Goal: Task Accomplishment & Management: Complete application form

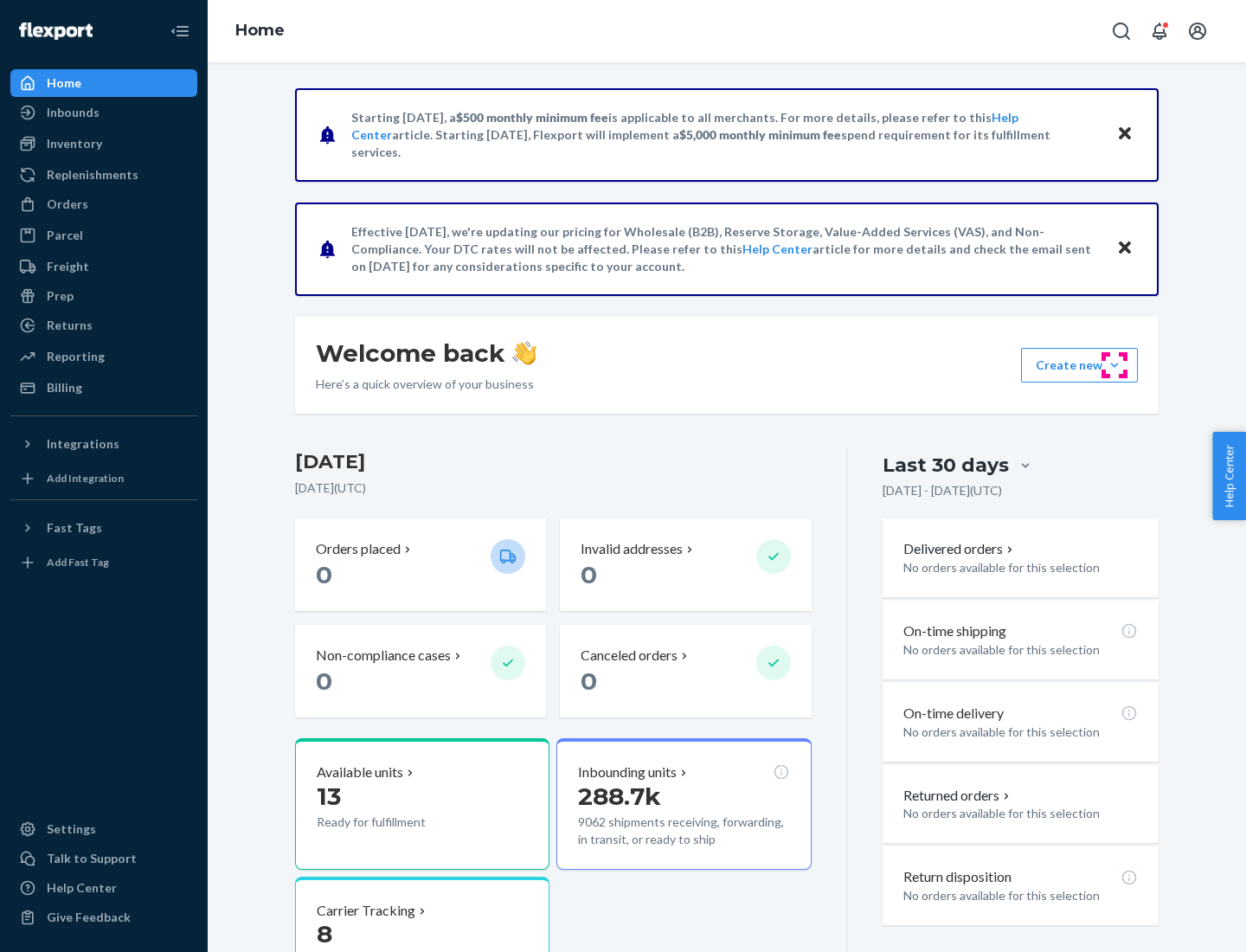
click at [1115, 365] on button "Create new Create new inbound Create new order Create new product" at bounding box center [1079, 365] width 117 height 34
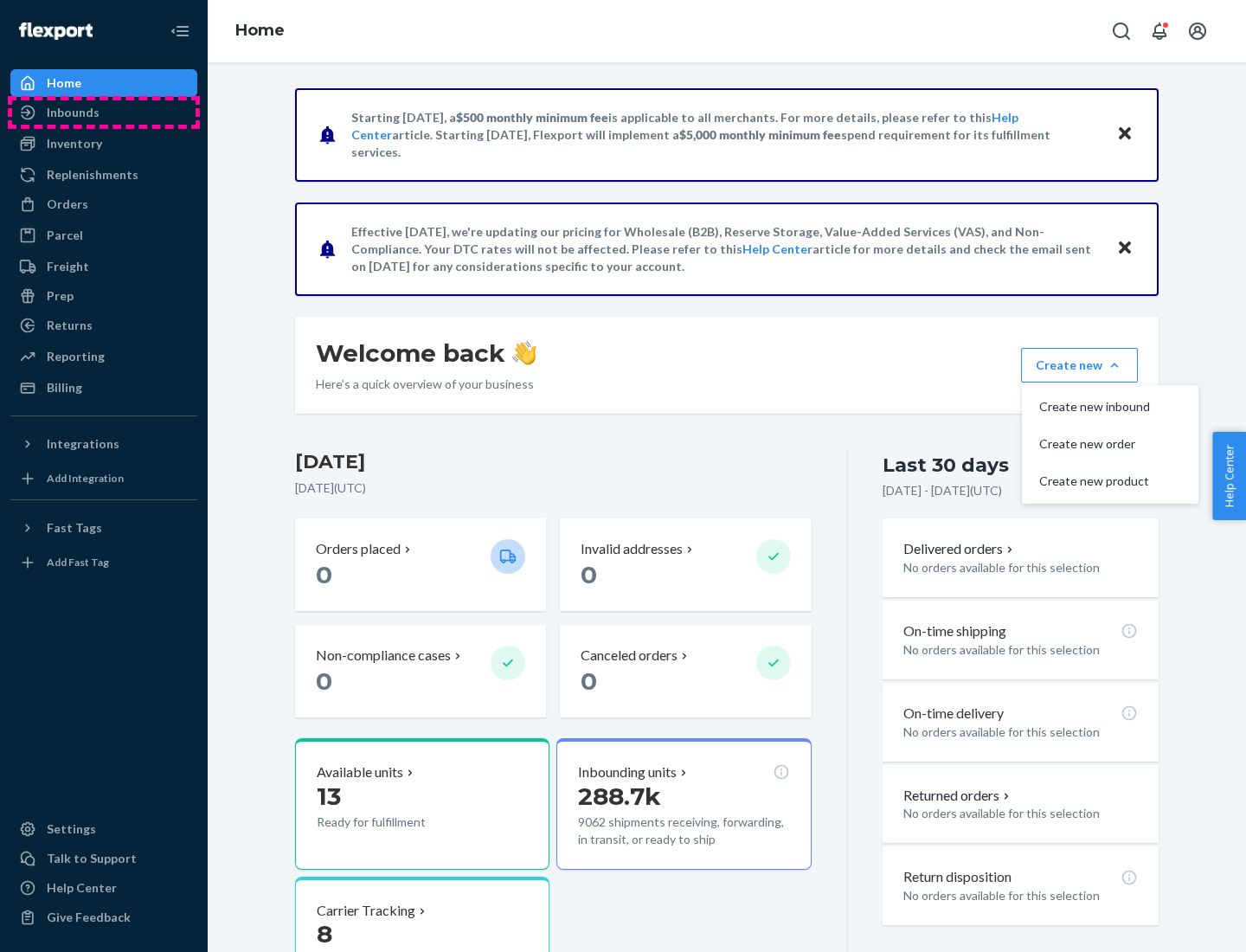
click at [104, 113] on div "Inbounds" at bounding box center [104, 113] width 183 height 24
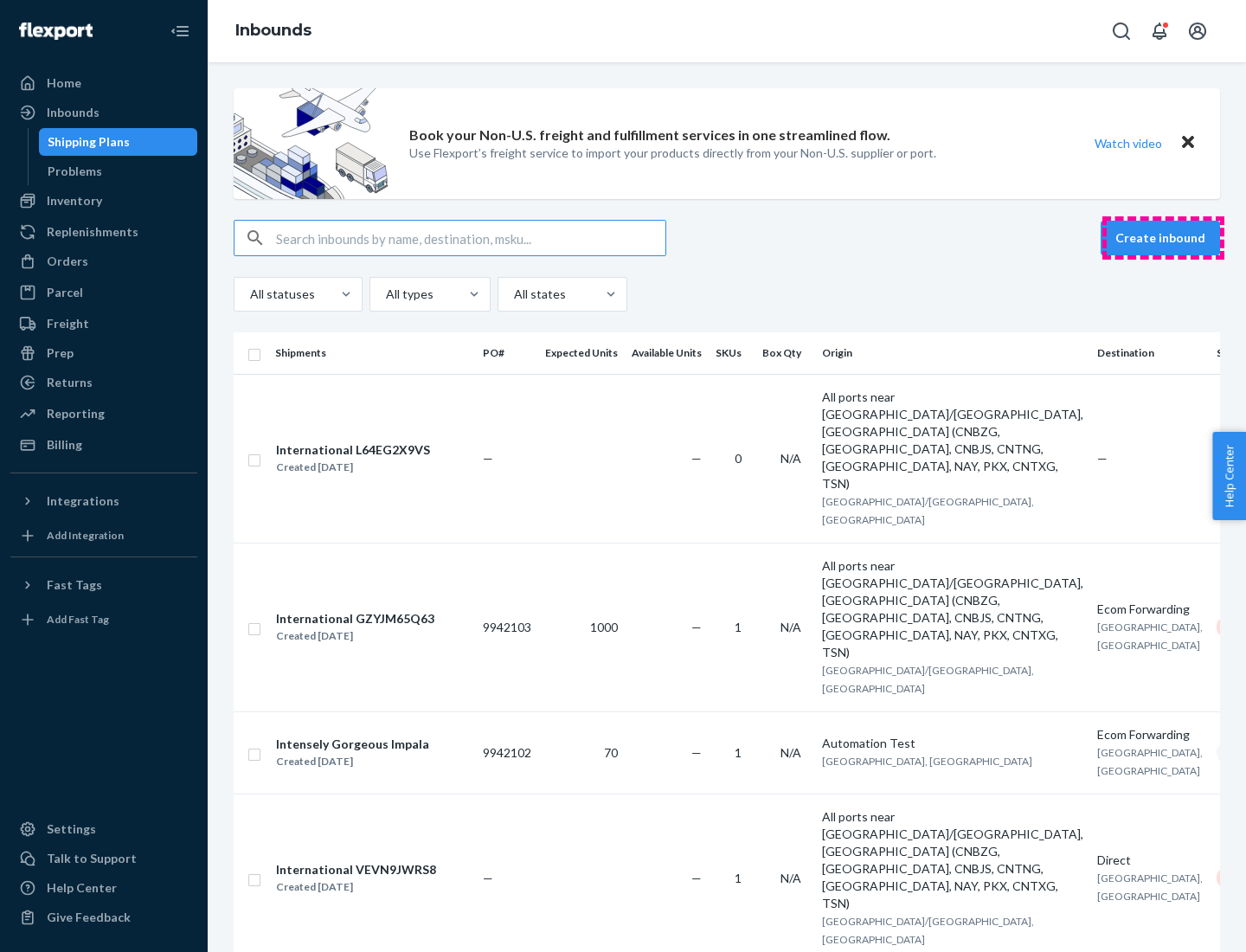
click at [1163, 238] on button "Create inbound" at bounding box center [1160, 238] width 119 height 34
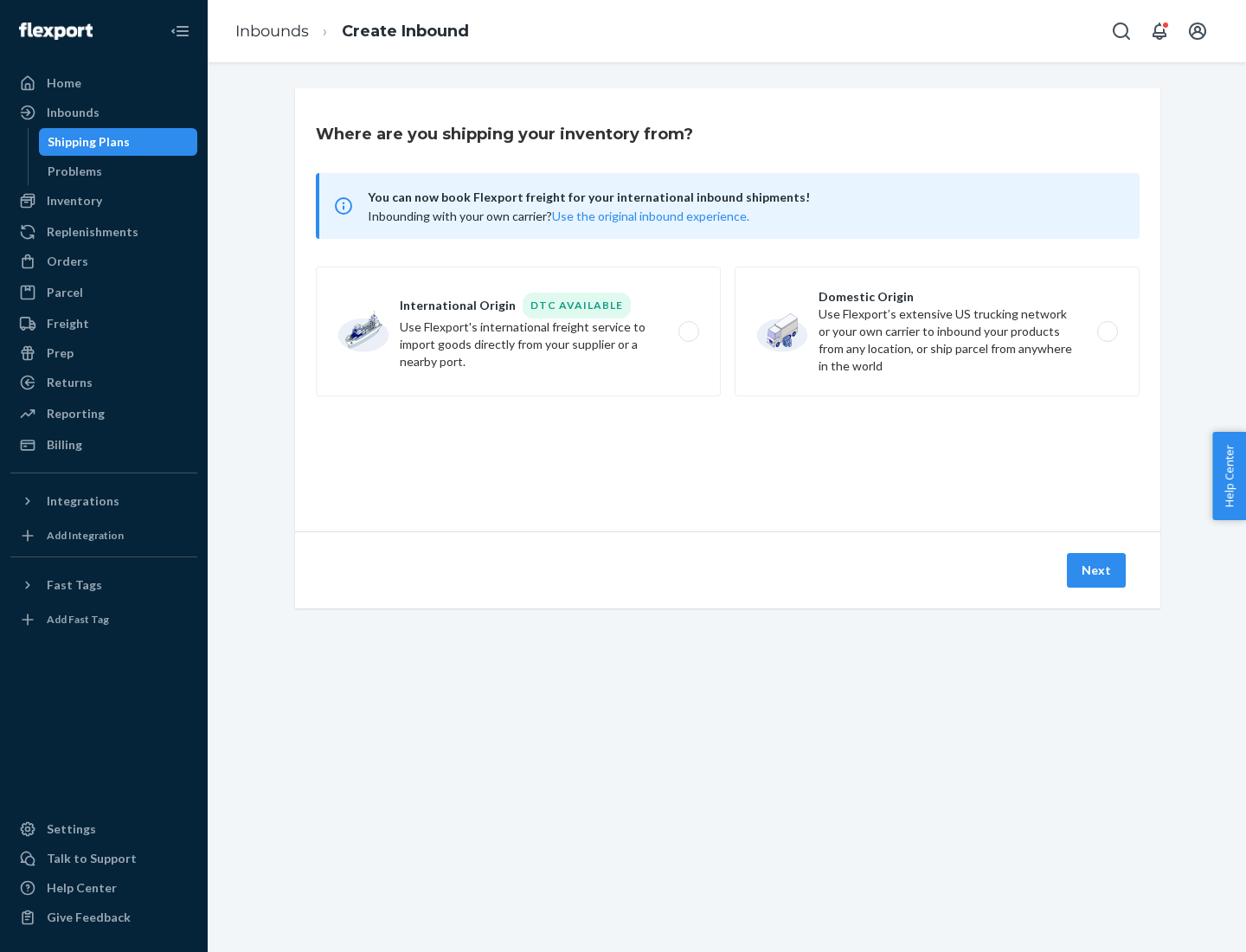
click at [937, 331] on label "Domestic Origin Use Flexport’s extensive US trucking network or your own carrie…" at bounding box center [937, 331] width 405 height 130
click at [1106, 331] on input "Domestic Origin Use Flexport’s extensive US trucking network or your own carrie…" at bounding box center [1112, 332] width 11 height 11
radio input "true"
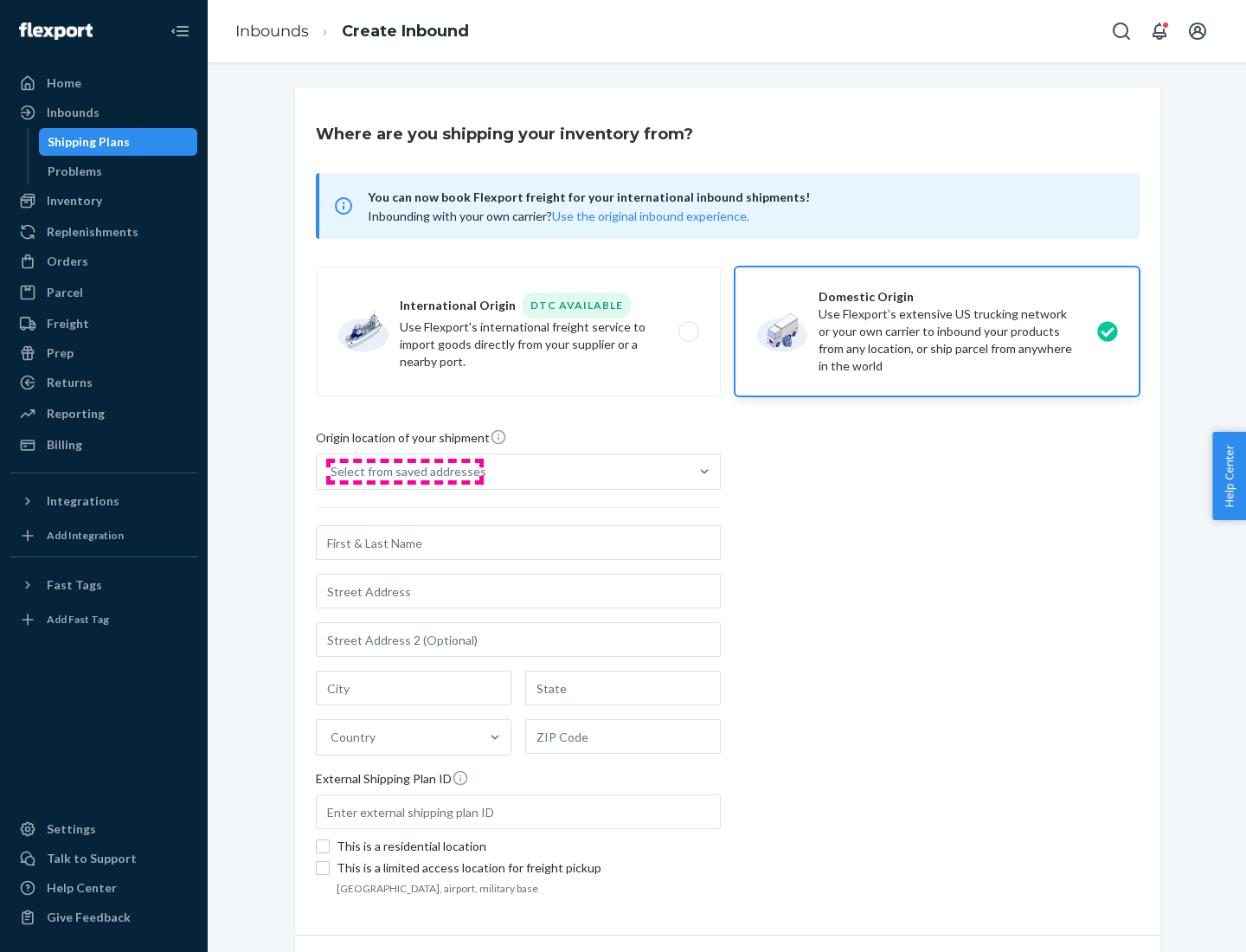
click at [404, 472] on div "Select from saved addresses" at bounding box center [408, 471] width 155 height 18
click at [332, 472] on input "Select from saved addresses" at bounding box center [331, 471] width 2 height 18
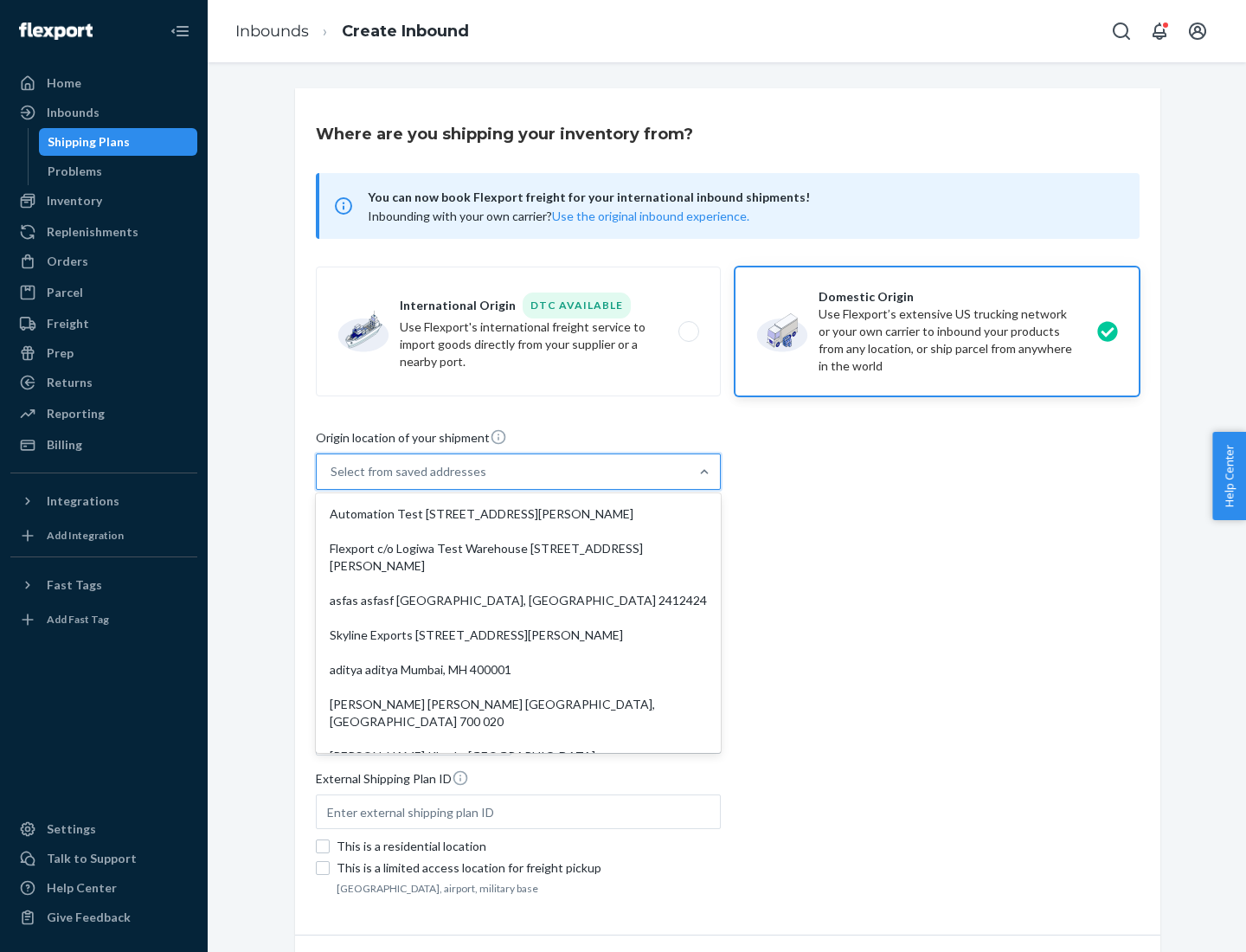
scroll to position [6, 0]
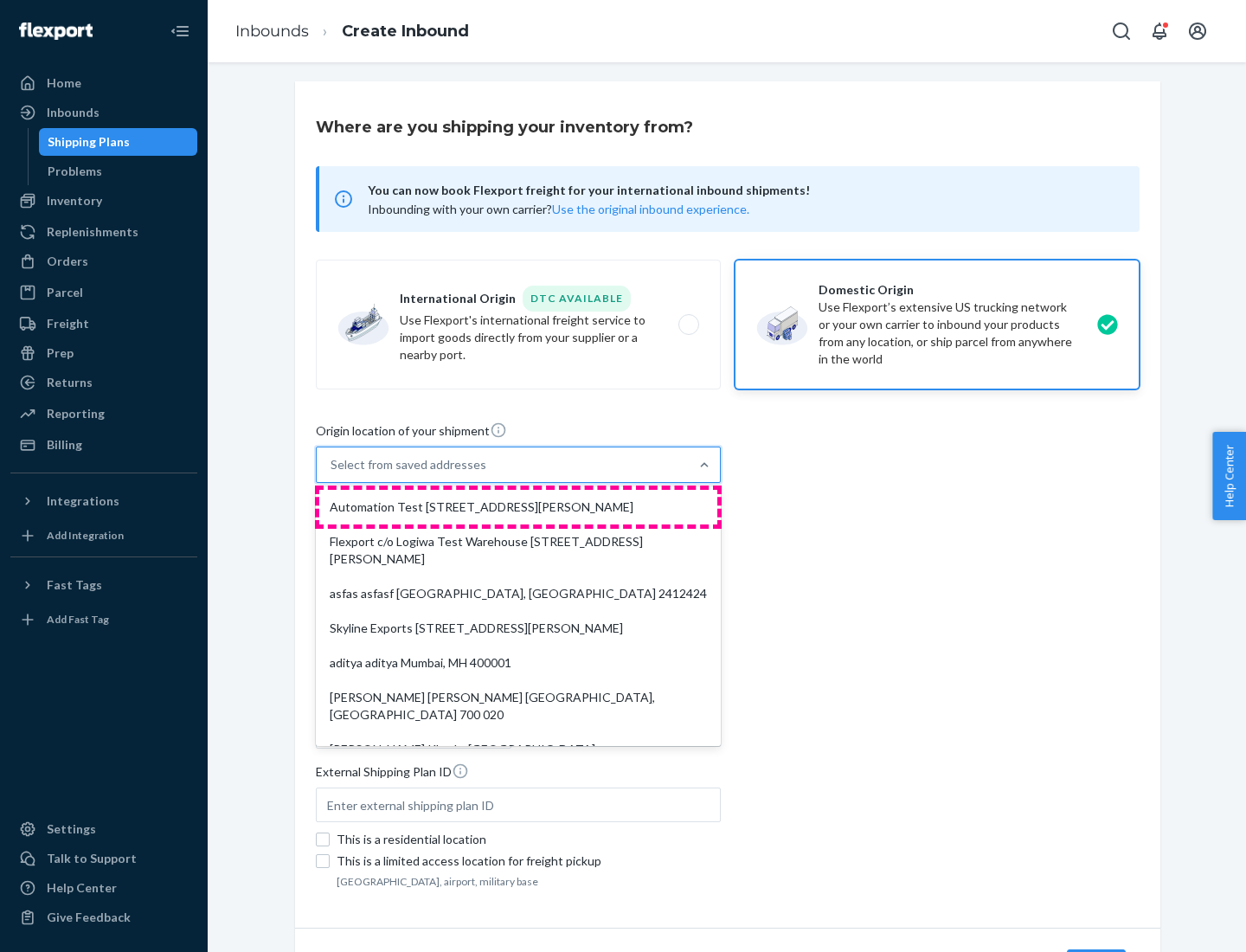
click at [518, 507] on div "Automation Test [STREET_ADDRESS][PERSON_NAME]" at bounding box center [518, 506] width 398 height 34
click at [332, 474] on input "option Automation Test [STREET_ADDRESS][PERSON_NAME]. 9 results available. Use …" at bounding box center [331, 464] width 2 height 18
type input "Automation Test"
type input "9th Floor"
type input "[GEOGRAPHIC_DATA]"
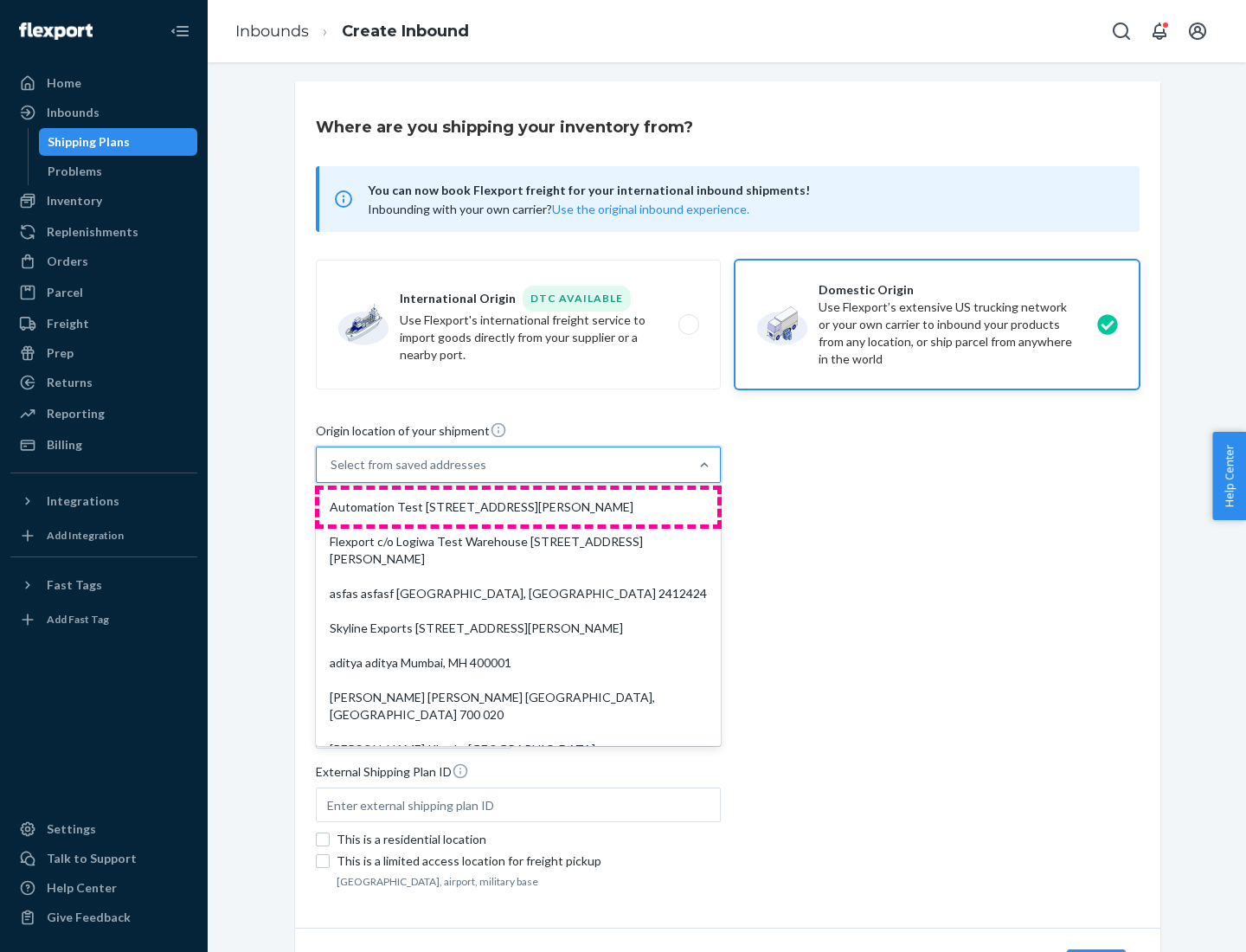
type input "CA"
type input "94104"
type input "[STREET_ADDRESS][PERSON_NAME]"
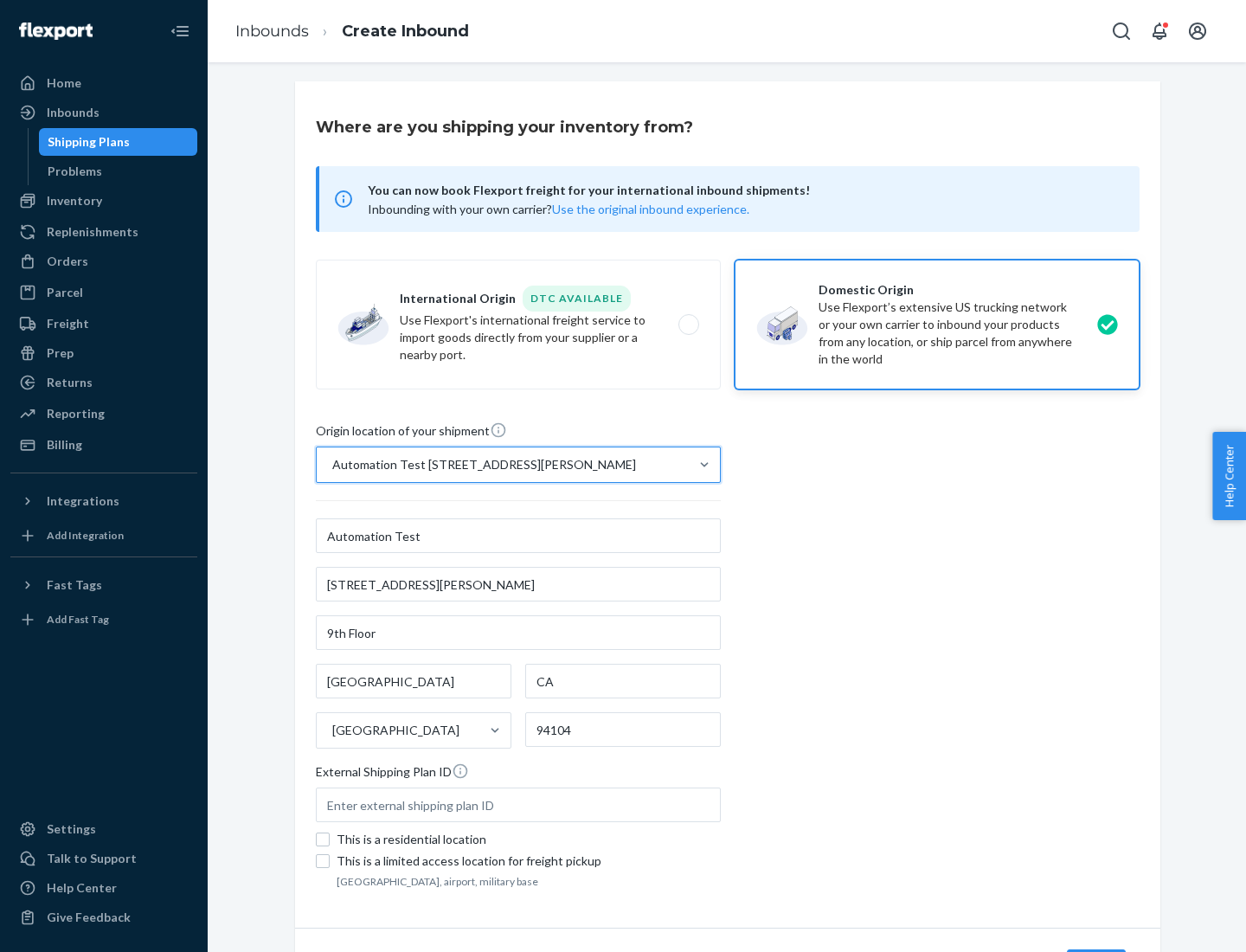
scroll to position [101, 0]
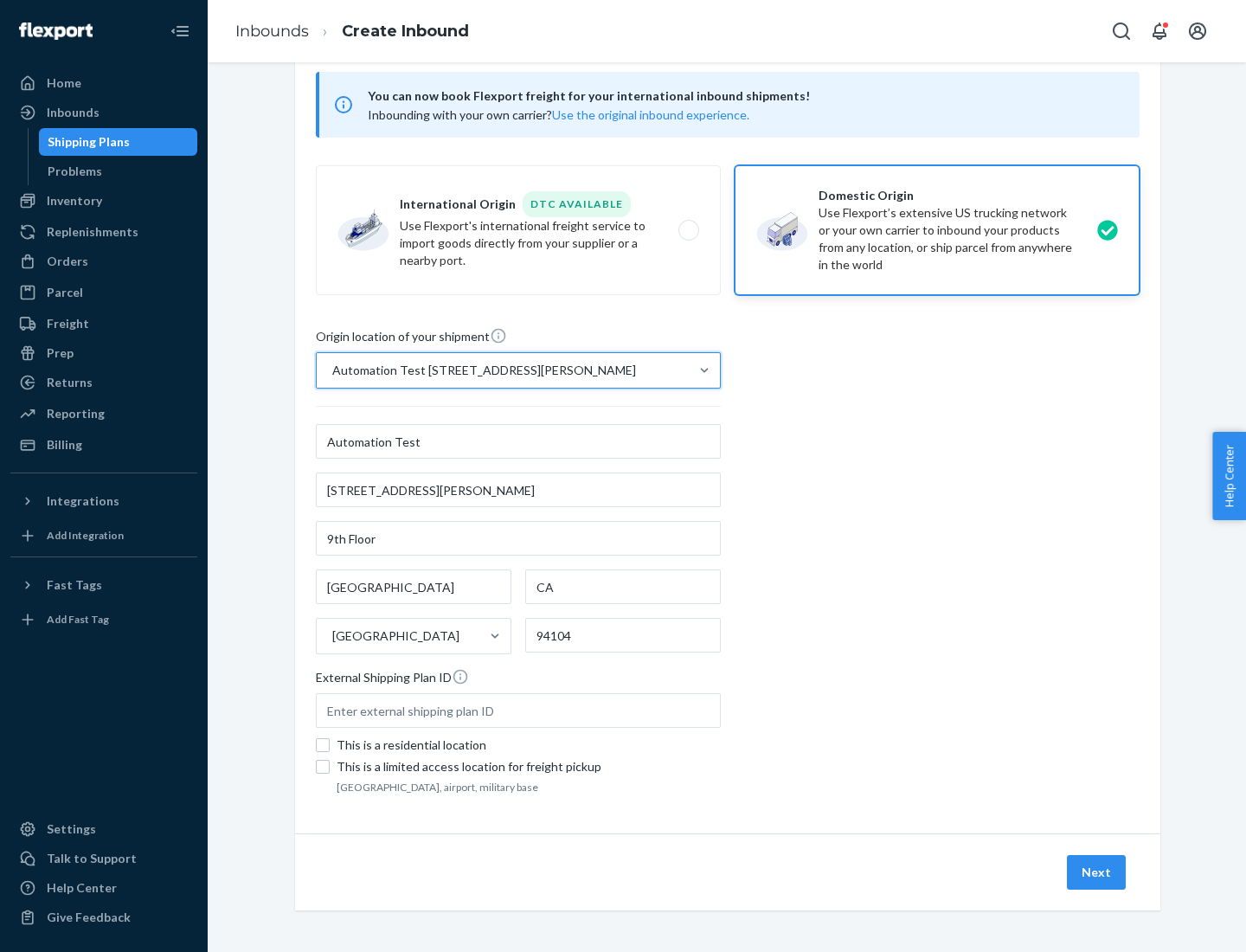
click at [1097, 872] on button "Next" at bounding box center [1096, 872] width 59 height 34
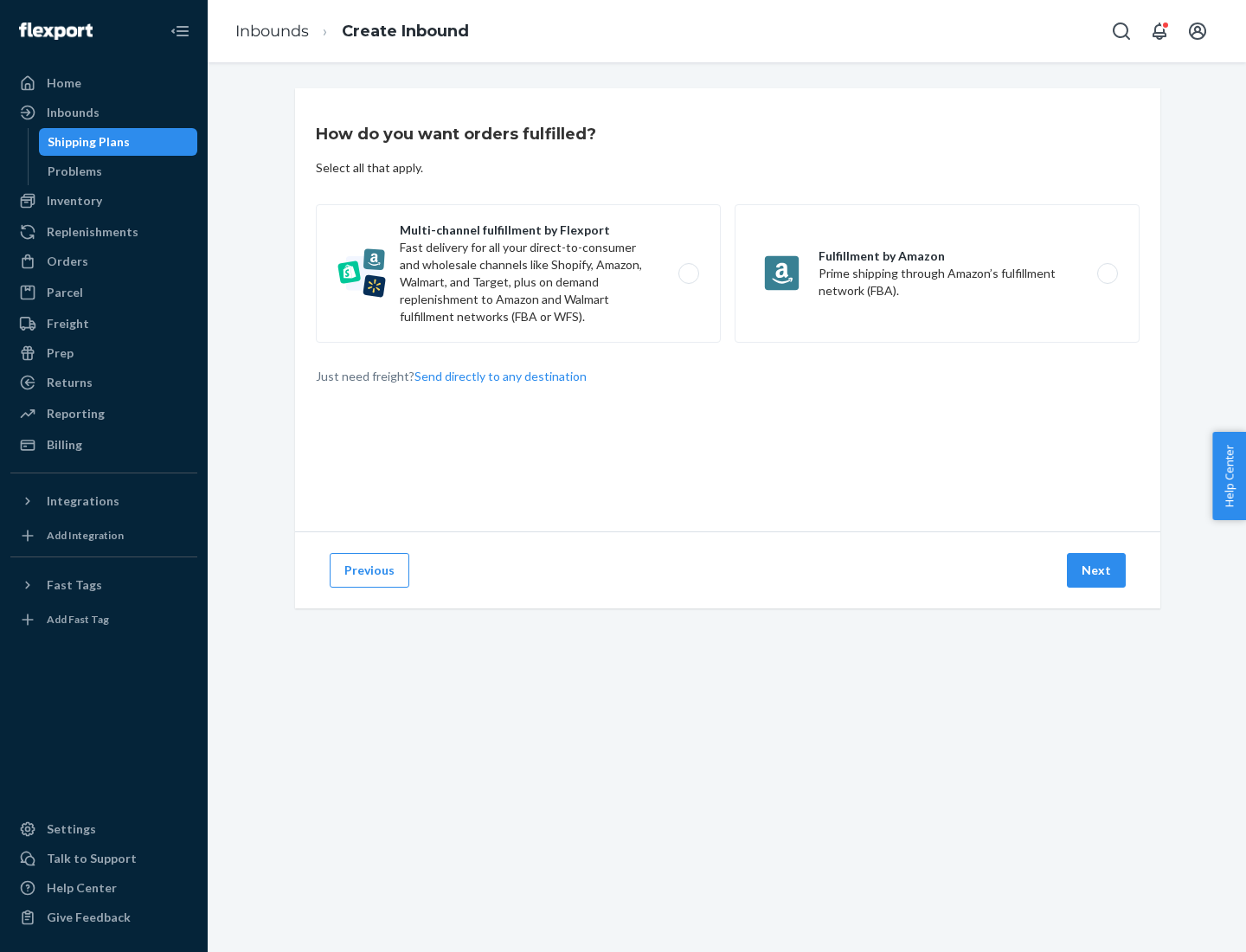
click at [518, 274] on label "Multi-channel fulfillment by Flexport Fast delivery for all your direct-to-cons…" at bounding box center [518, 274] width 405 height 139
click at [688, 274] on input "Multi-channel fulfillment by Flexport Fast delivery for all your direct-to-cons…" at bounding box center [694, 274] width 11 height 11
radio input "true"
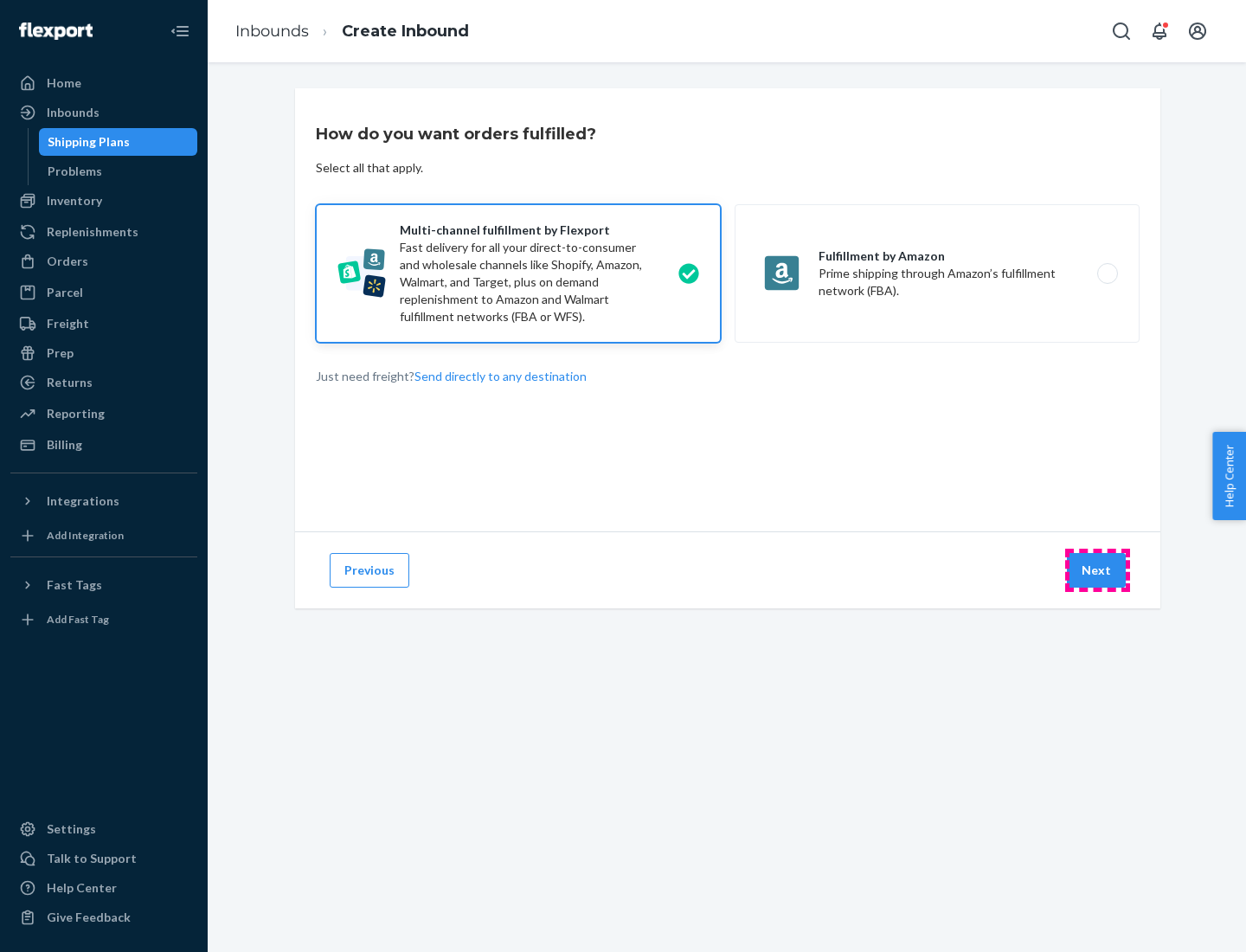
click at [1097, 570] on button "Next" at bounding box center [1096, 570] width 59 height 34
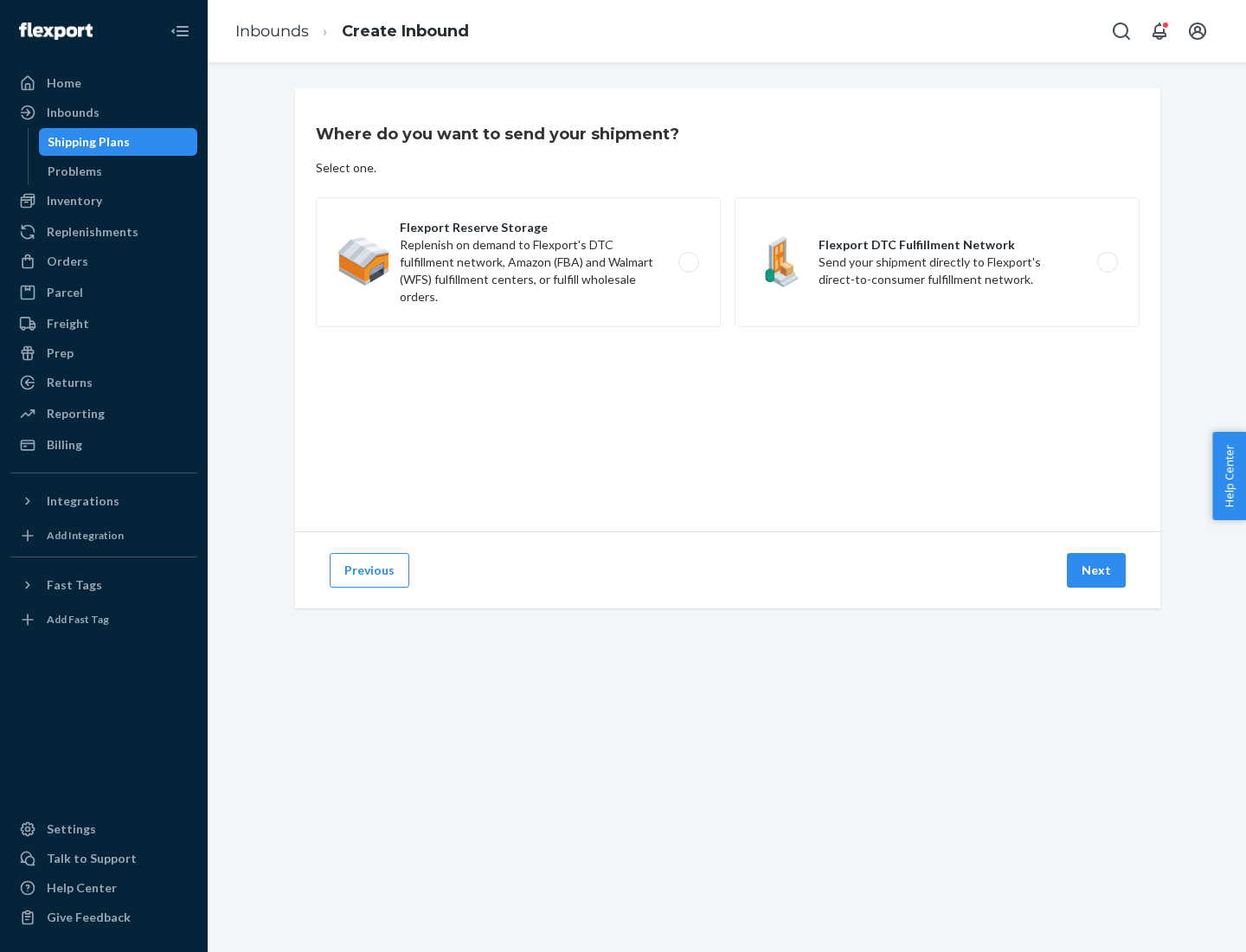
click at [937, 262] on label "Flexport DTC Fulfillment Network Send your shipment directly to Flexport's dire…" at bounding box center [937, 262] width 405 height 130
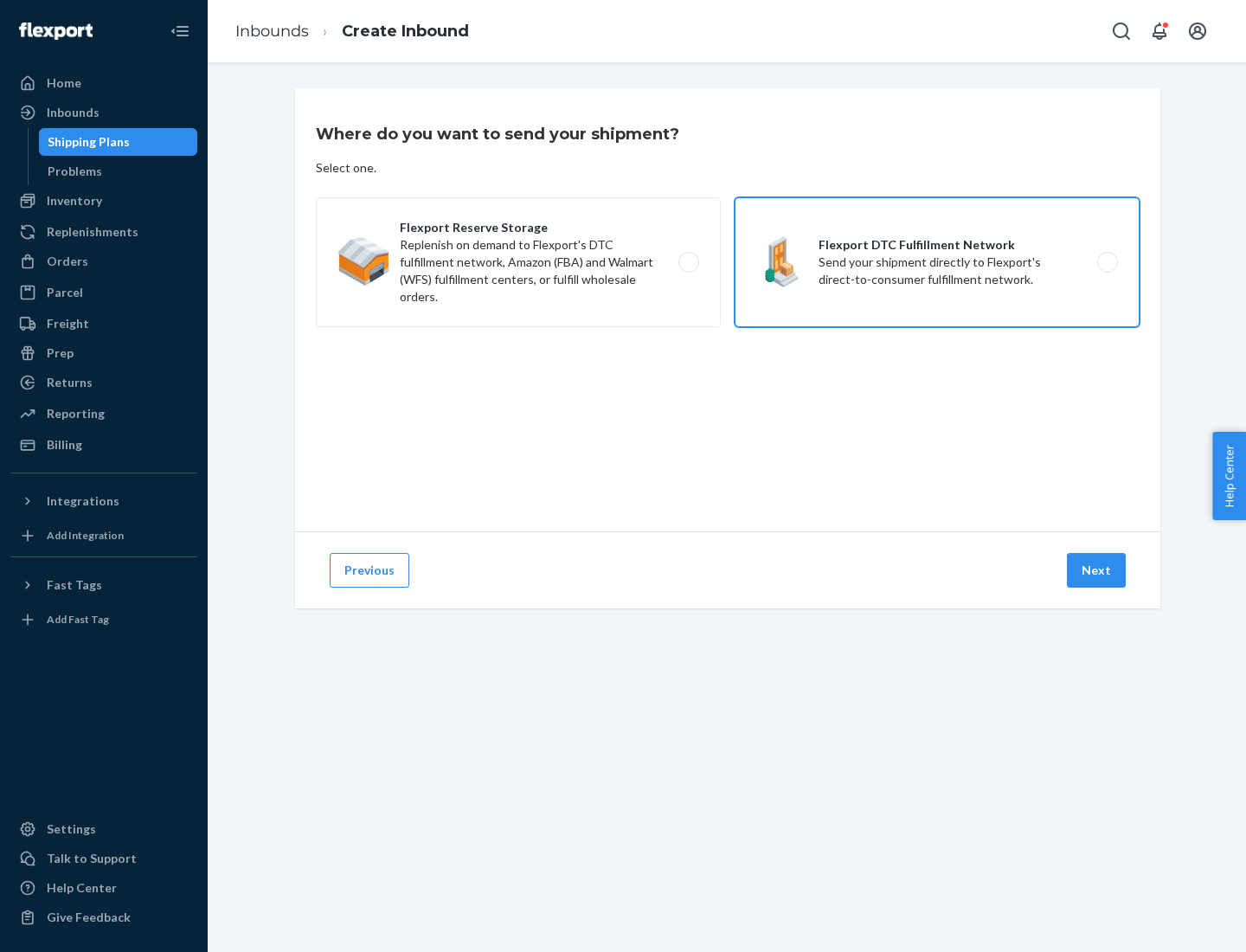
click at [1106, 262] on input "Flexport DTC Fulfillment Network Send your shipment directly to Flexport's dire…" at bounding box center [1112, 263] width 11 height 11
radio input "true"
click at [1097, 570] on button "Next" at bounding box center [1096, 570] width 59 height 34
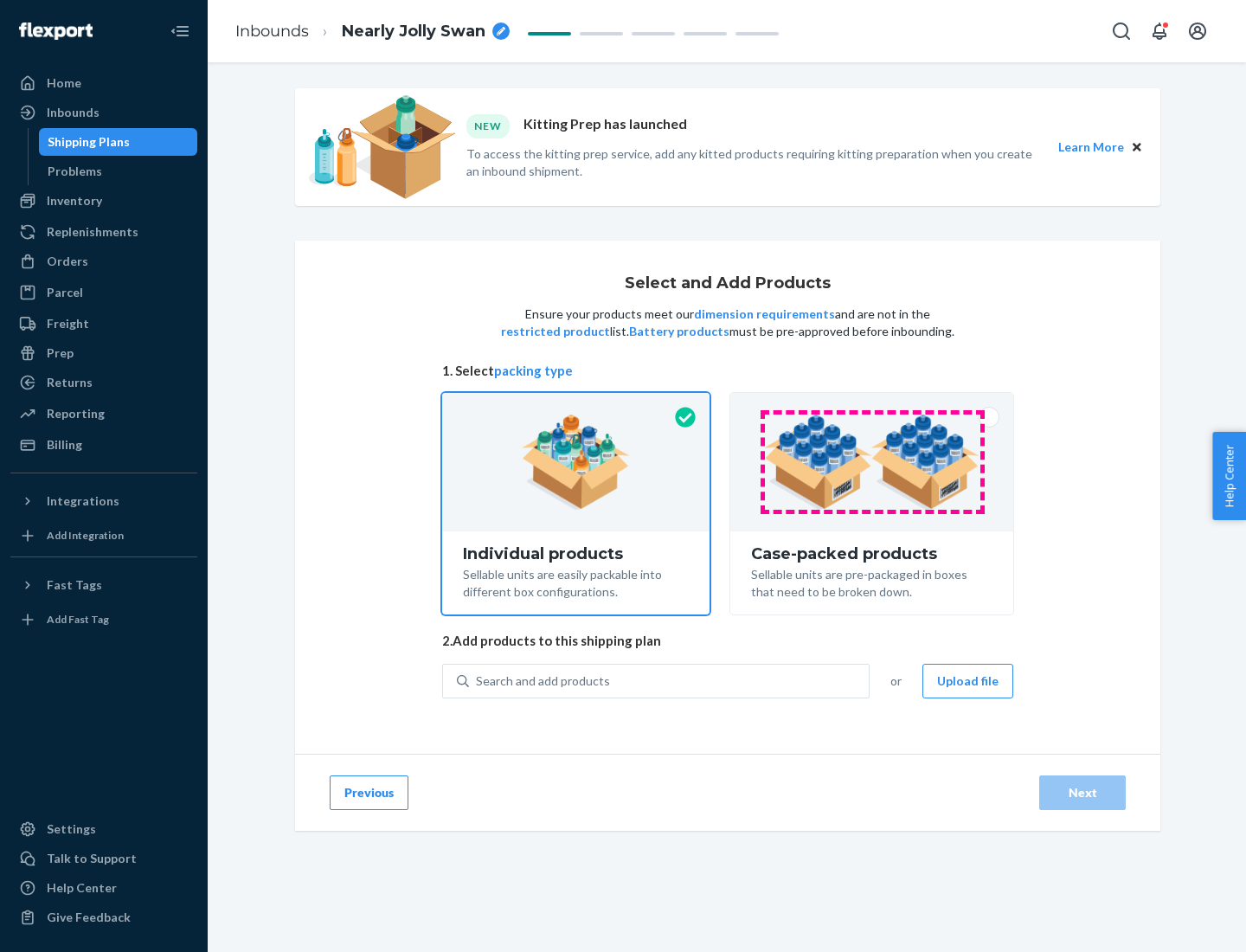
click at [872, 462] on img at bounding box center [871, 462] width 216 height 95
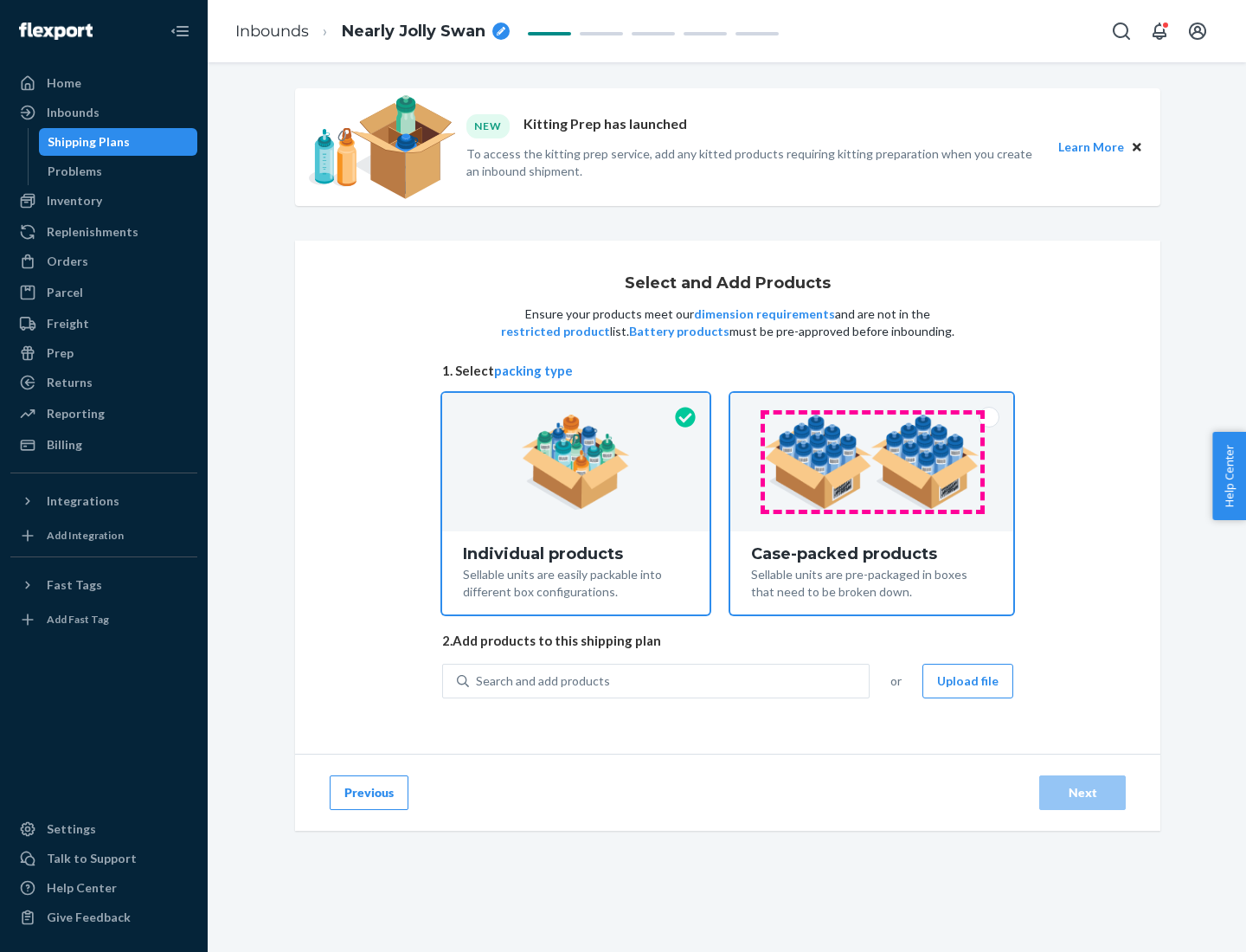
click at [872, 404] on input "Case-packed products Sellable units are pre-packaged in boxes that need to be b…" at bounding box center [871, 399] width 11 height 11
radio input "true"
radio input "false"
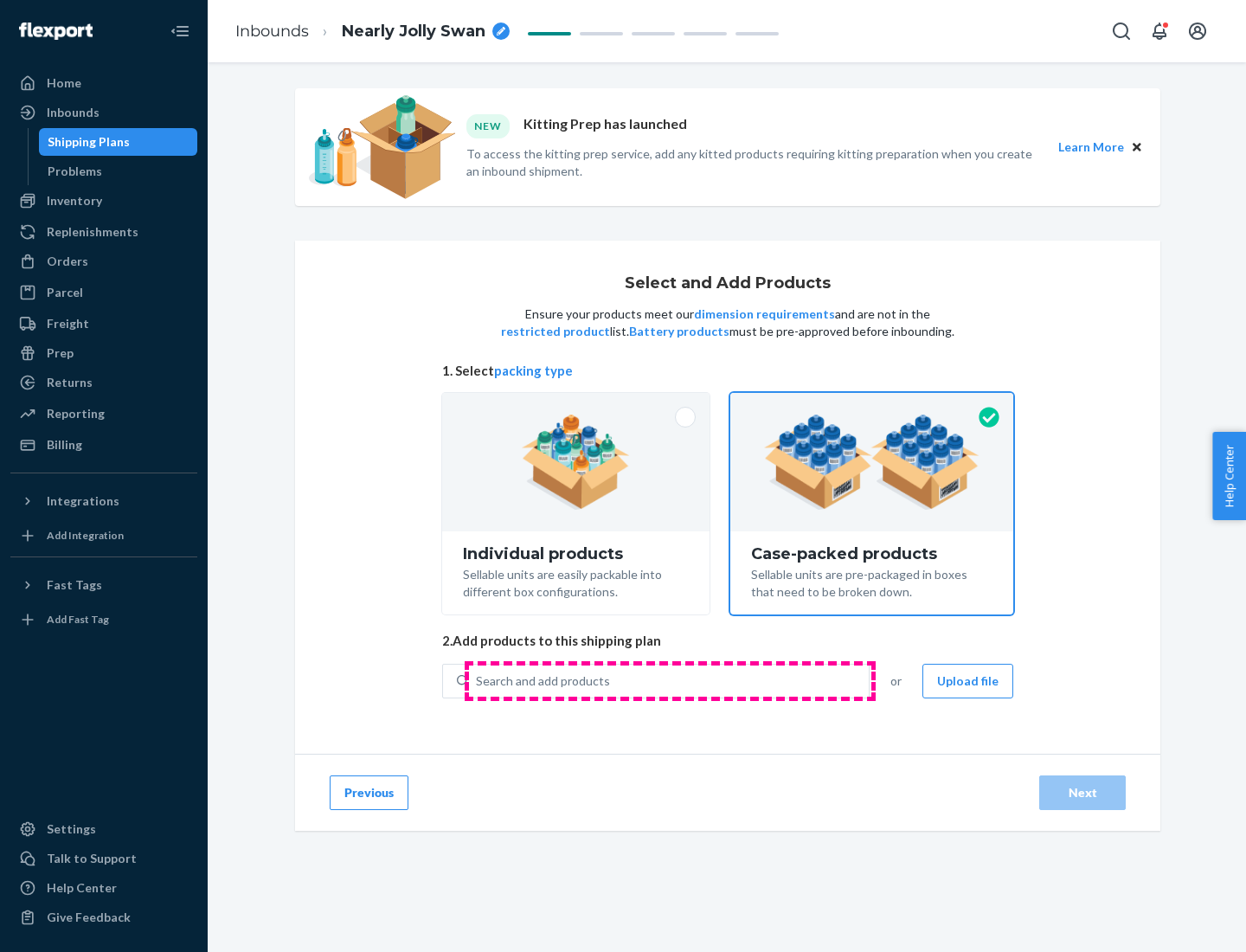
click at [670, 680] on div "Search and add products" at bounding box center [669, 681] width 400 height 31
click at [477, 680] on input "Search and add products" at bounding box center [476, 681] width 2 height 18
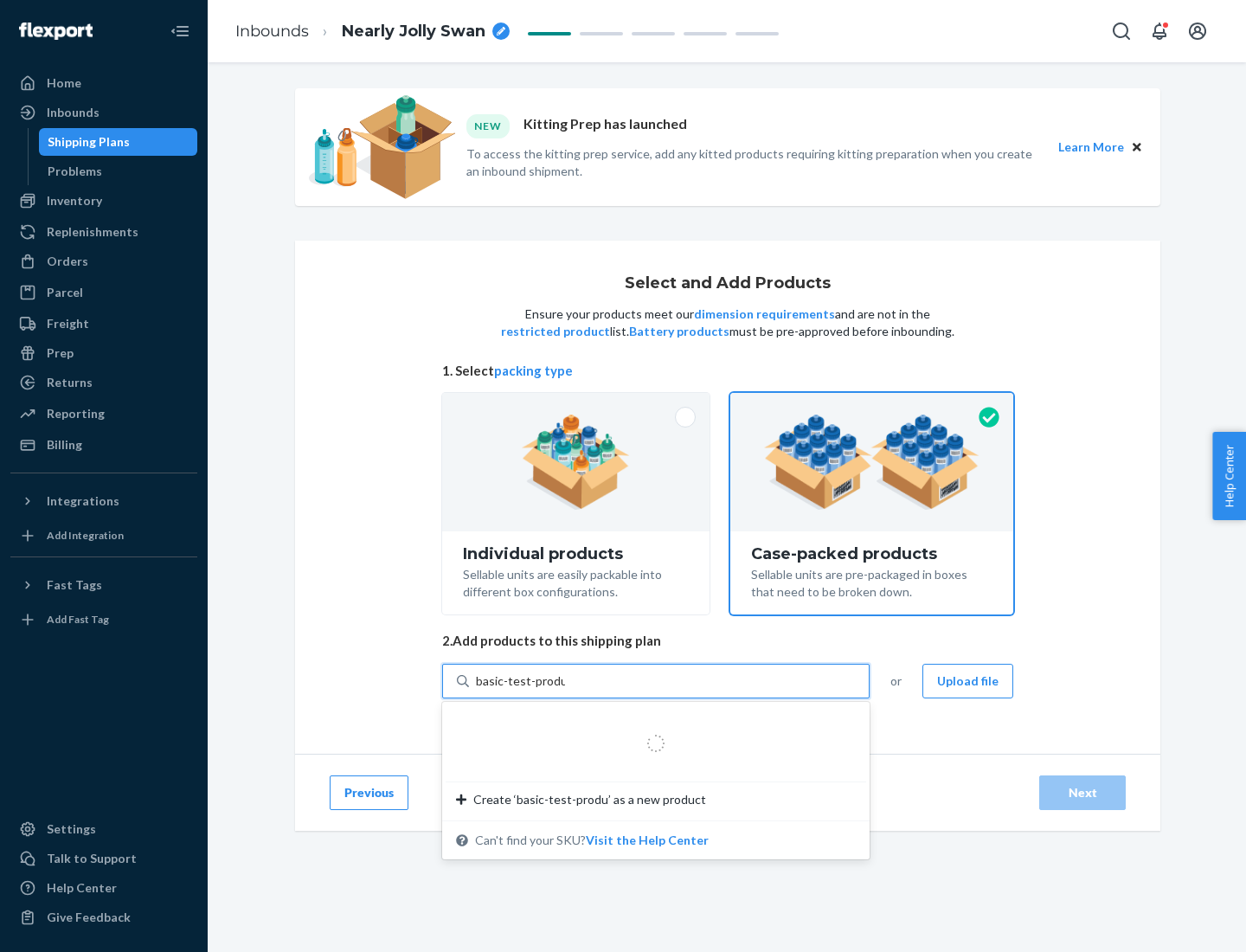
type input "basic-test-product-1"
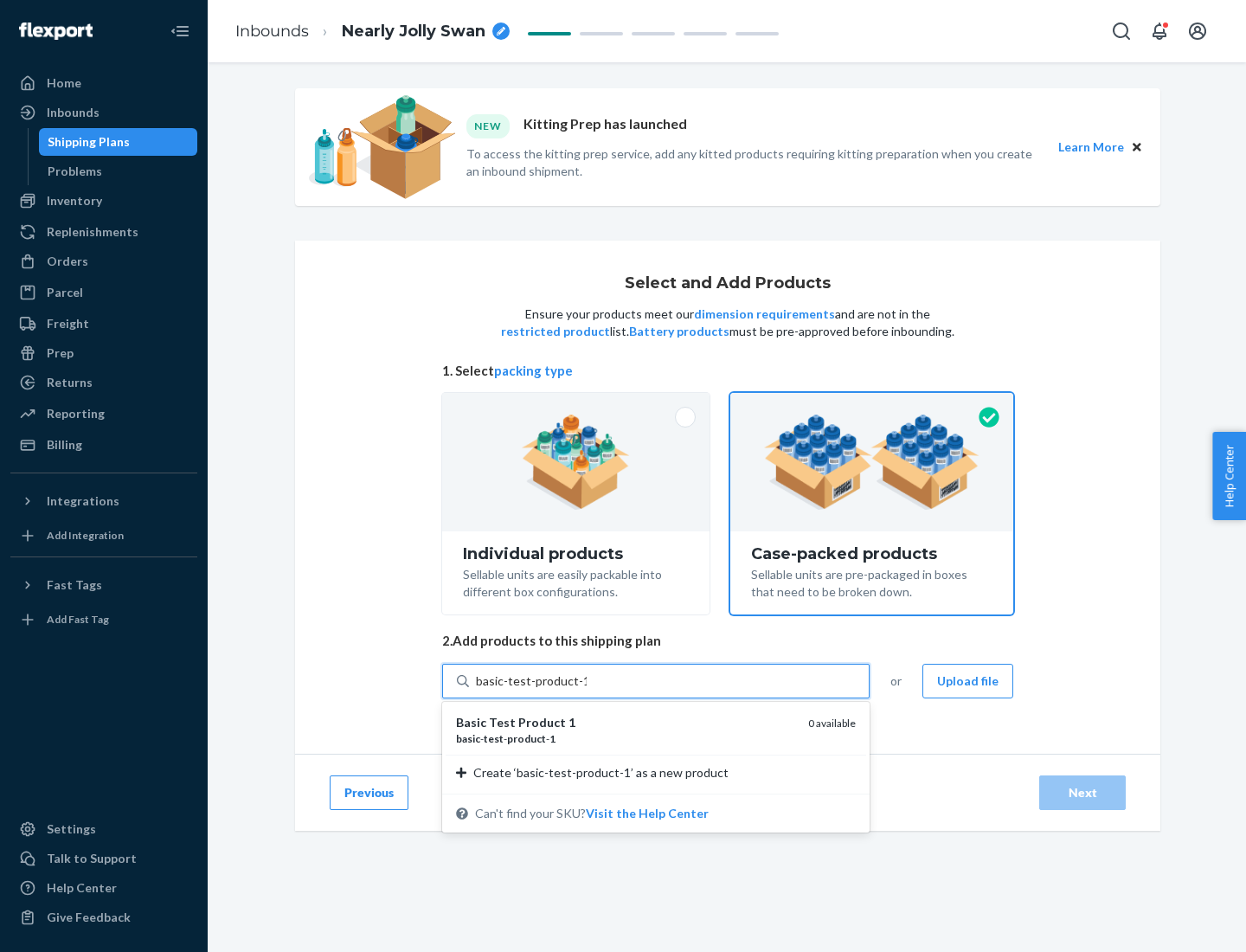
click at [625, 738] on div "basic - test - product - 1" at bounding box center [625, 738] width 339 height 15
click at [586, 690] on input "basic-test-product-1" at bounding box center [531, 681] width 111 height 18
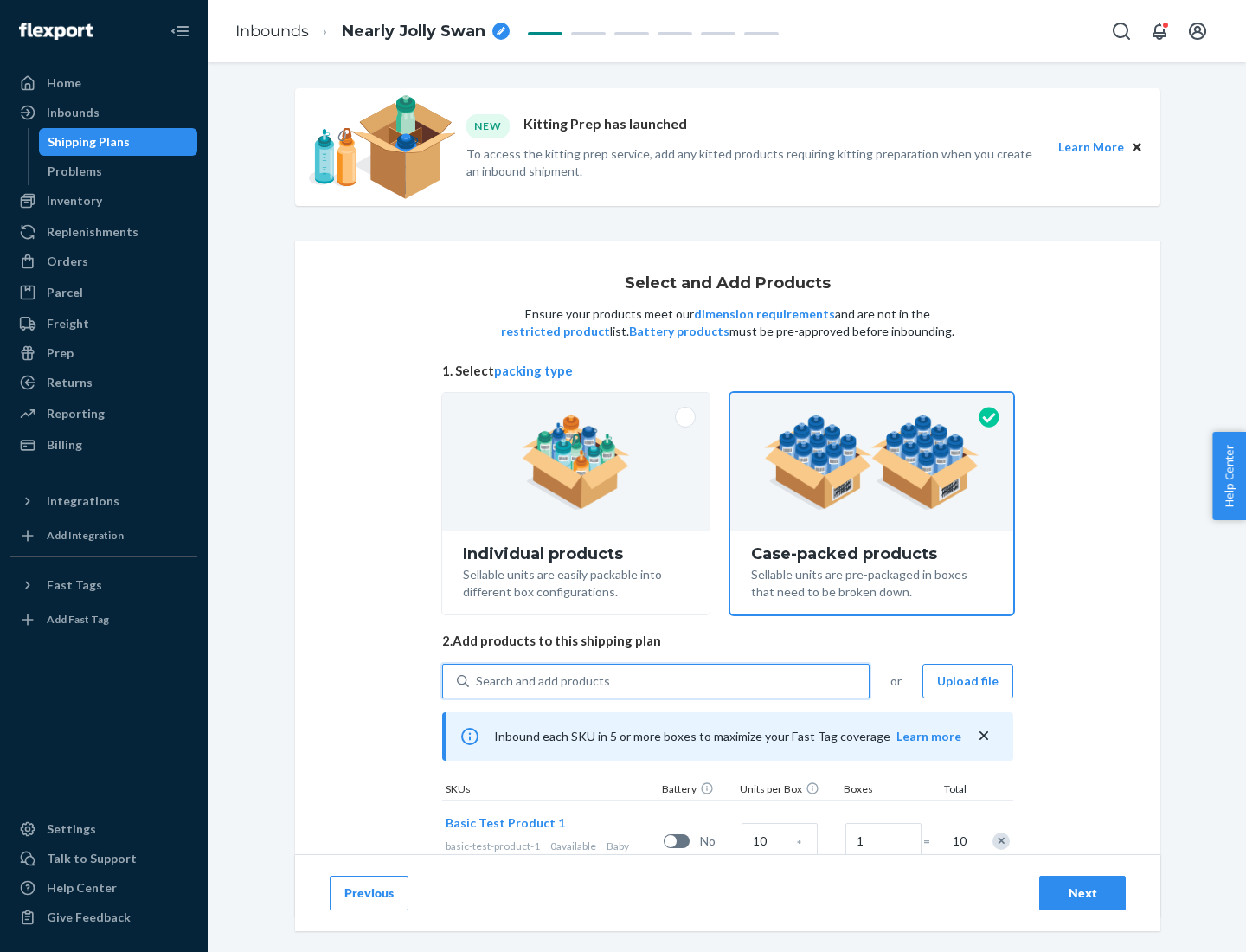
scroll to position [62, 0]
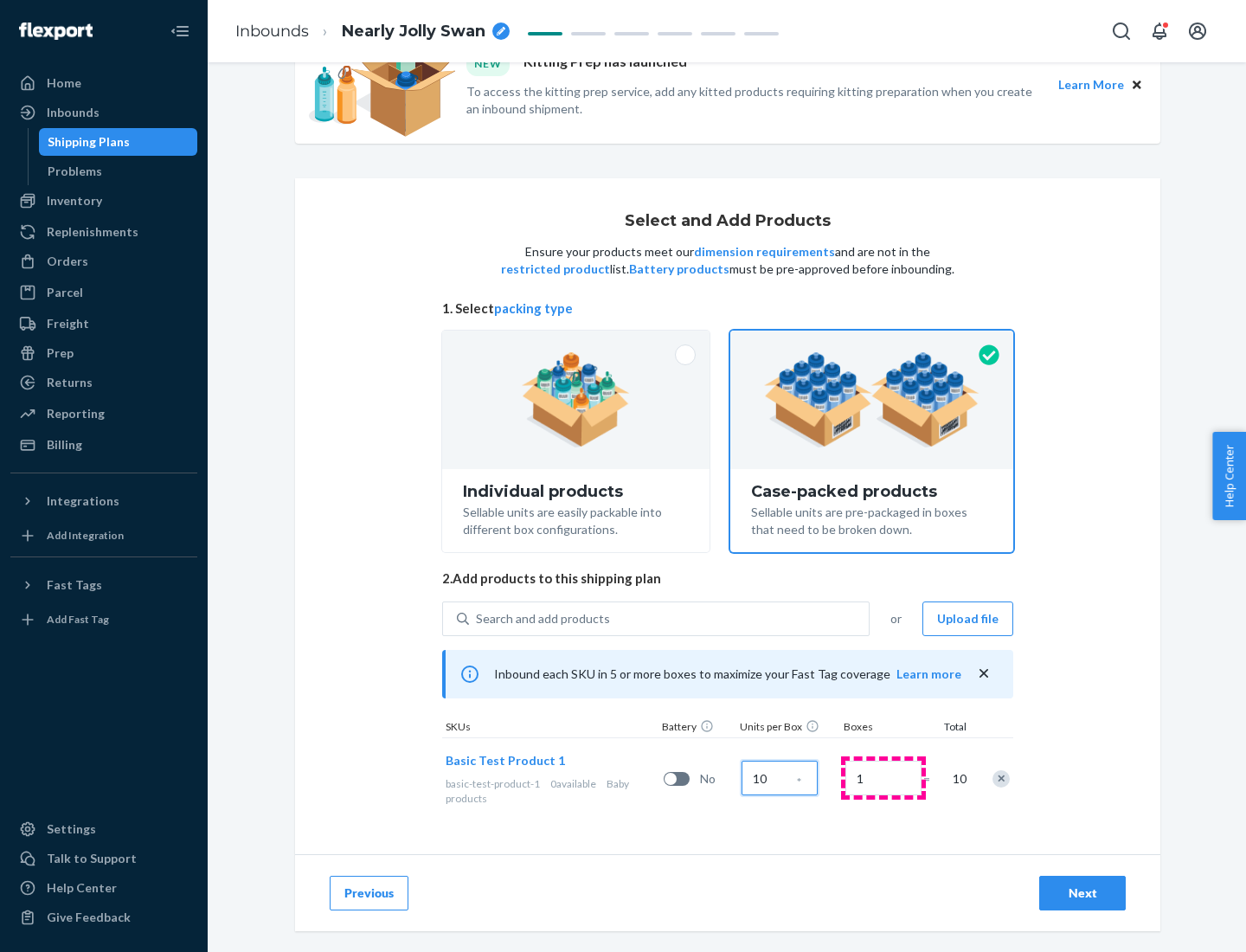
type input "10"
type input "7"
click at [1082, 893] on div "Next" at bounding box center [1082, 893] width 57 height 18
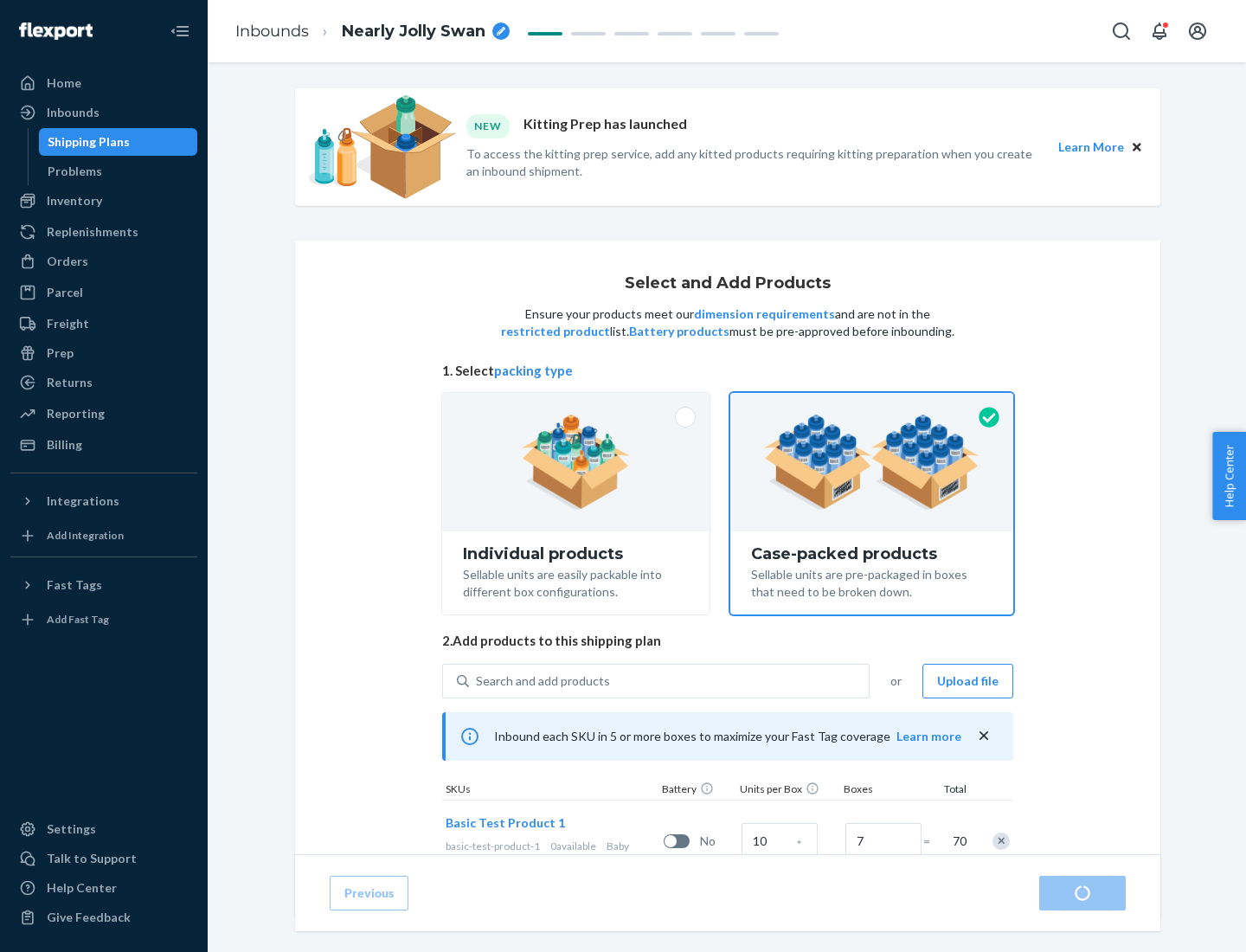
radio input "true"
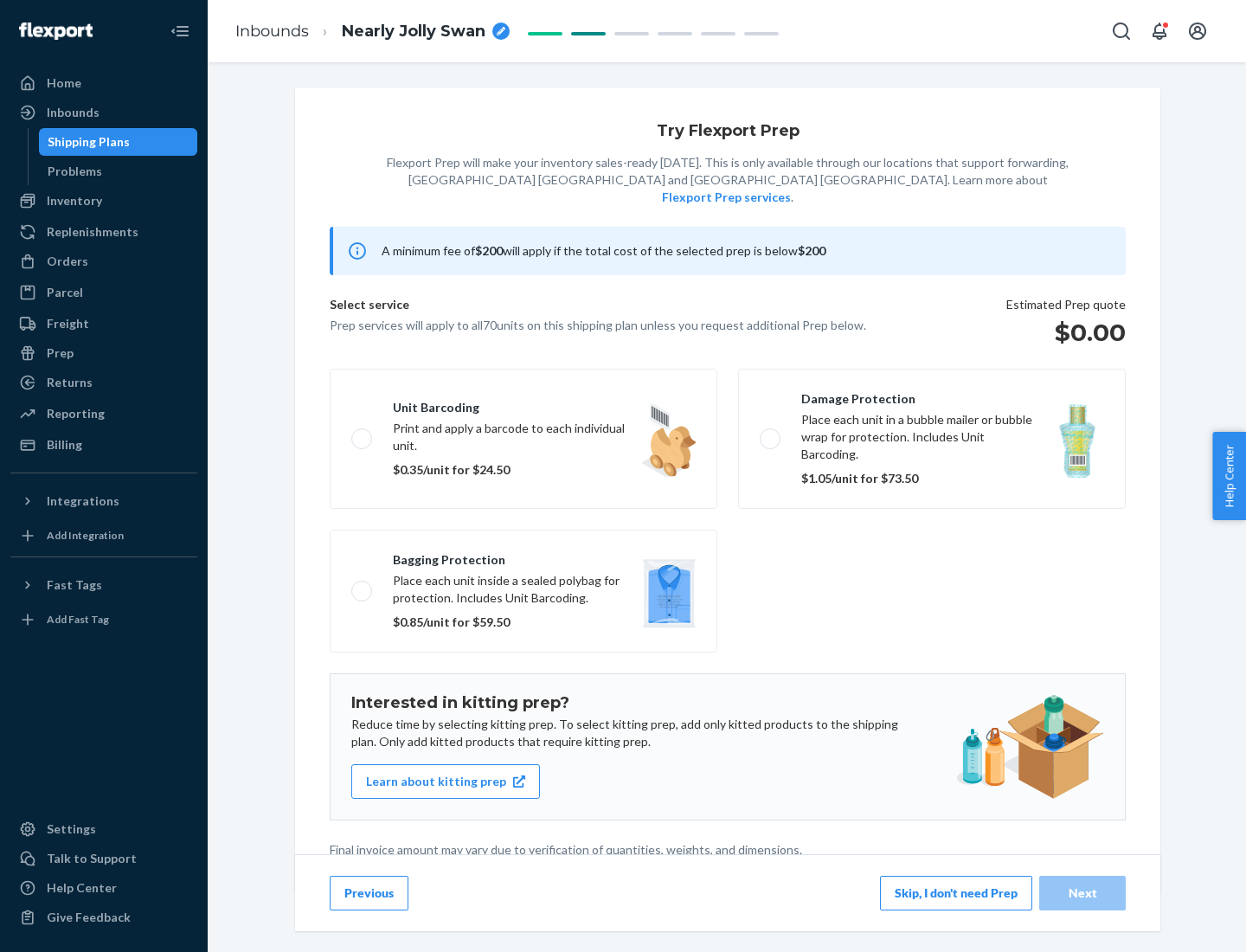
scroll to position [5, 0]
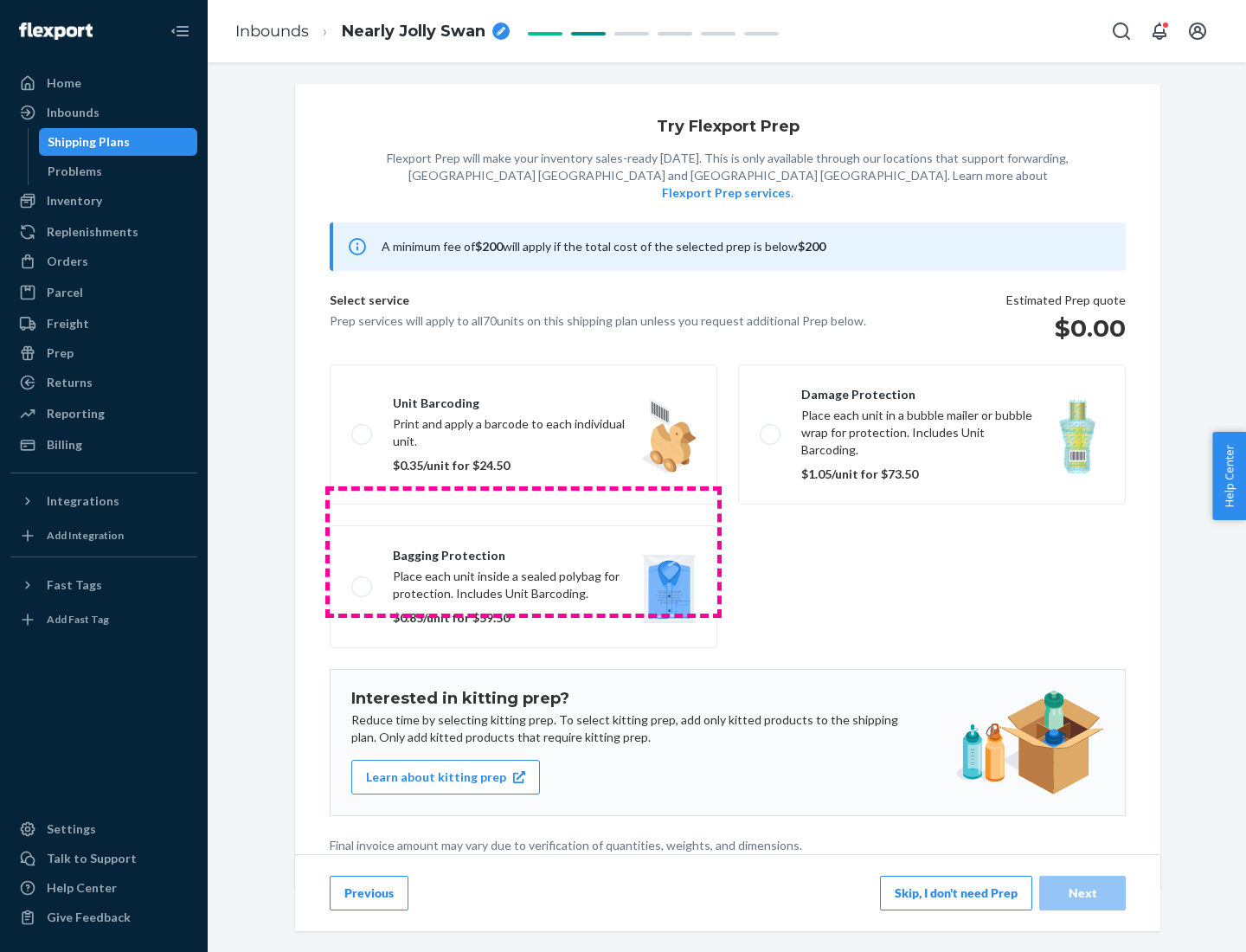
click at [524, 551] on label "Bagging protection Place each unit inside a sealed polybag for protection. Incl…" at bounding box center [523, 587] width 388 height 123
click at [363, 581] on input "Bagging protection Place each unit inside a sealed polybag for protection. Incl…" at bounding box center [357, 587] width 11 height 11
checkbox input "true"
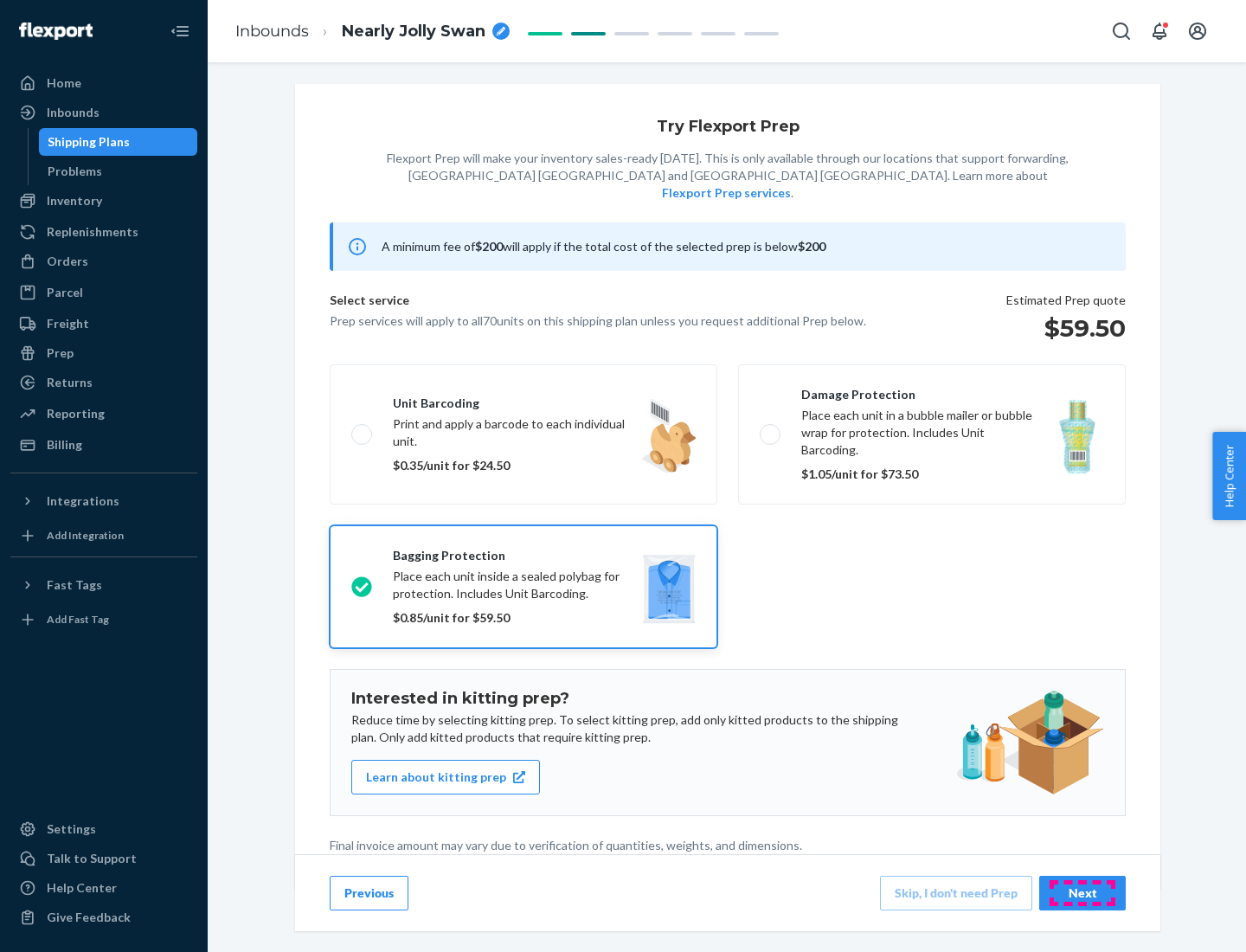
click at [1082, 892] on div "Next" at bounding box center [1082, 893] width 57 height 18
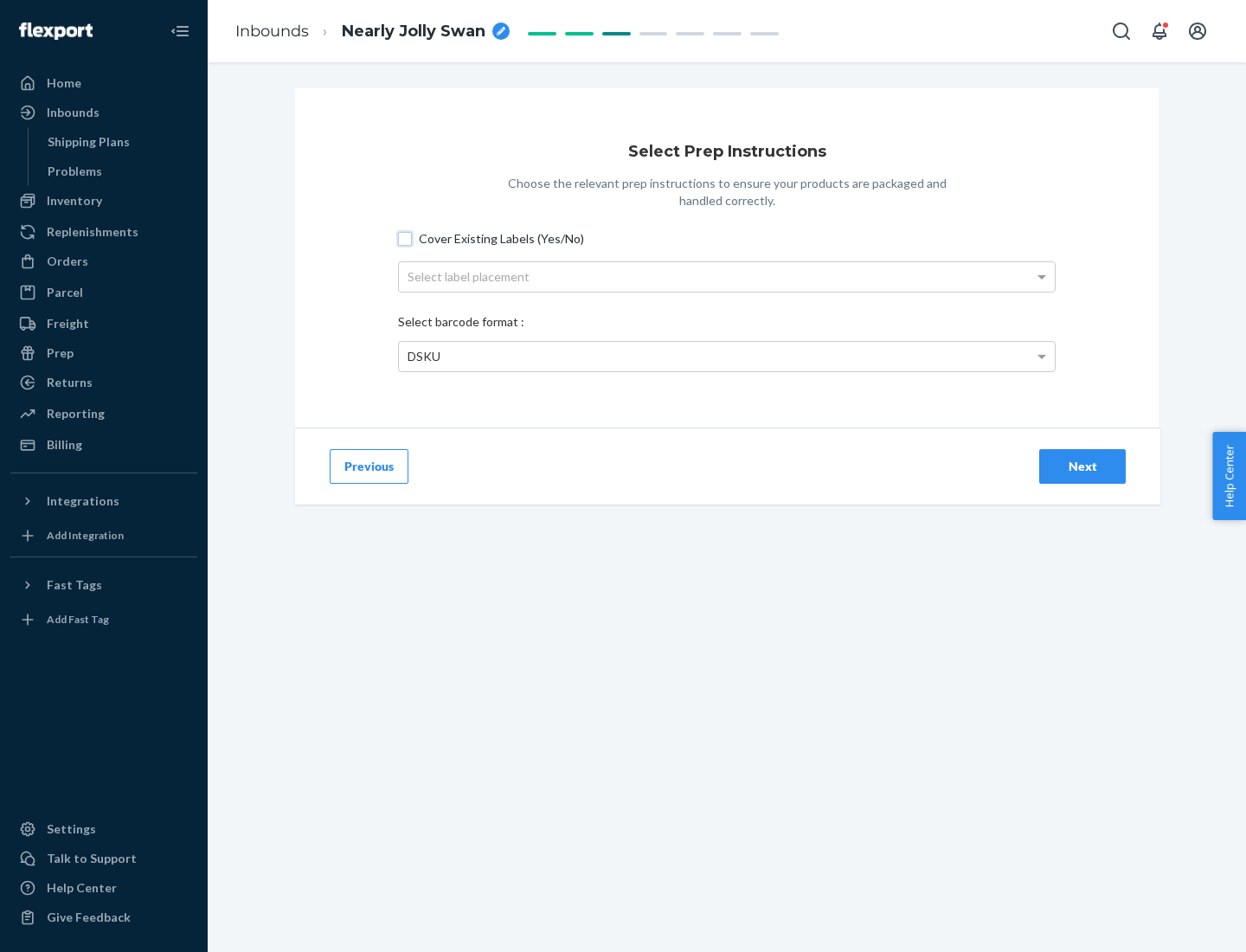
click at [405, 238] on input "Cover Existing Labels (Yes/No)" at bounding box center [404, 239] width 14 height 14
checkbox input "true"
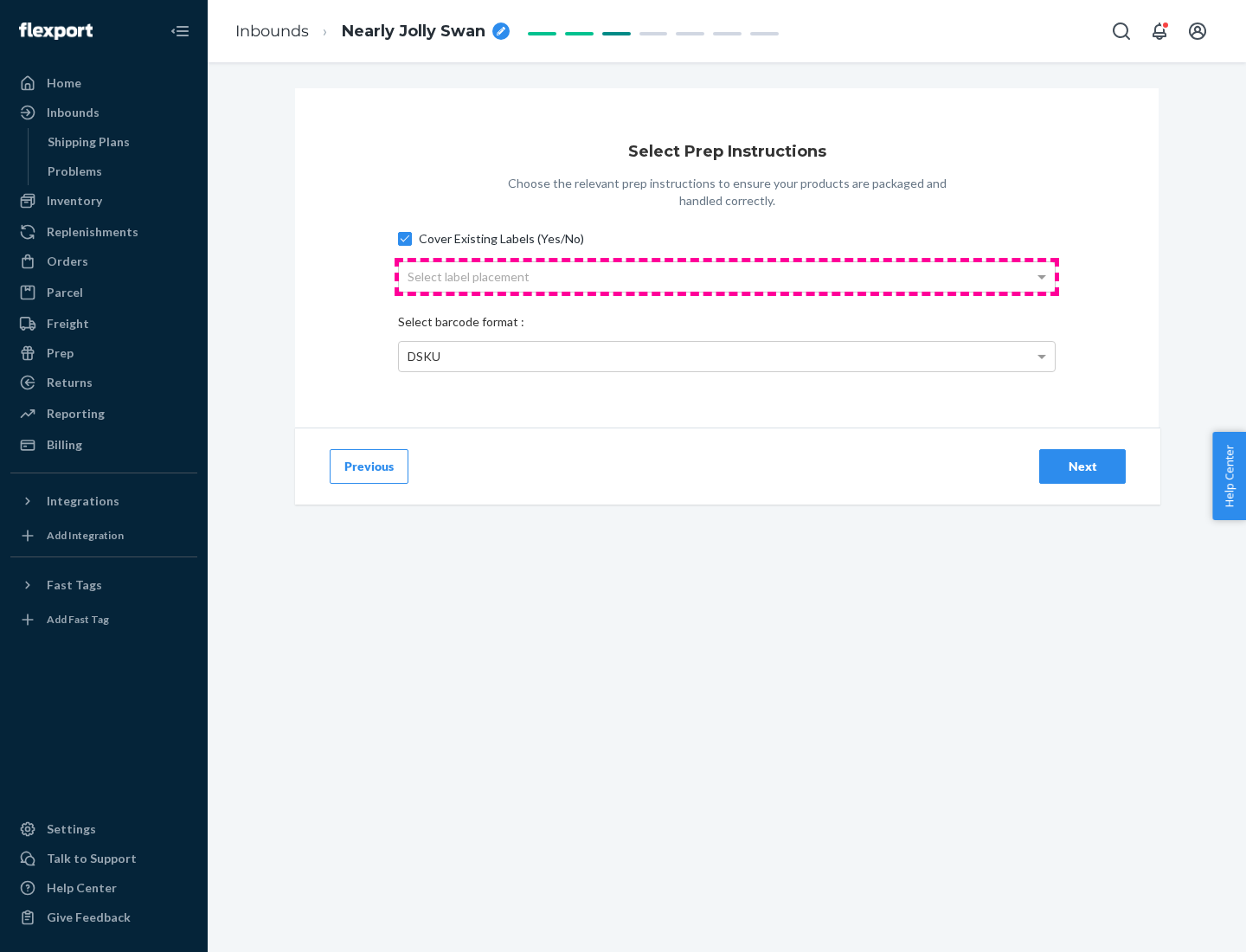
click at [727, 276] on div "Select label placement" at bounding box center [726, 277] width 656 height 30
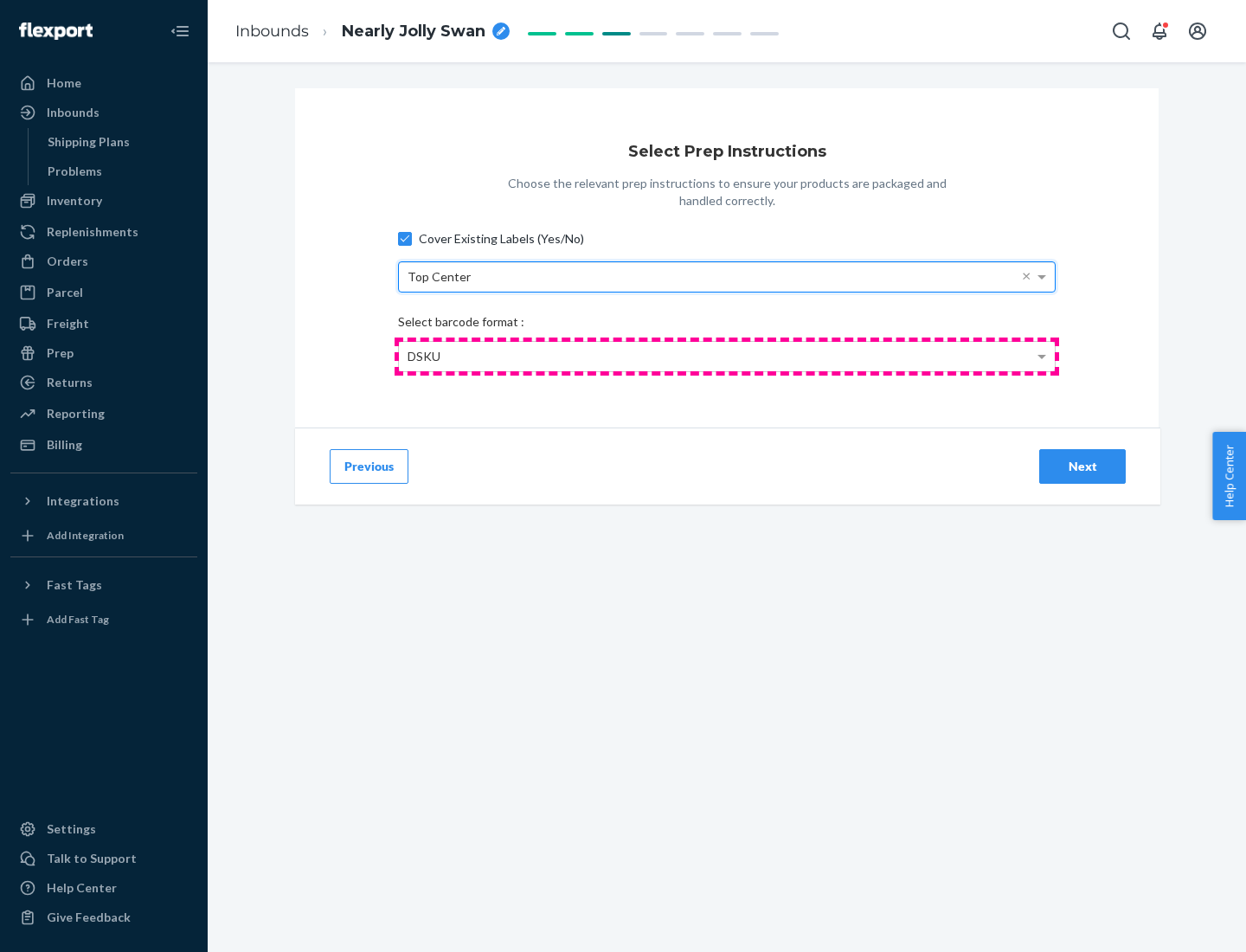
click at [727, 355] on div "DSKU" at bounding box center [726, 356] width 656 height 30
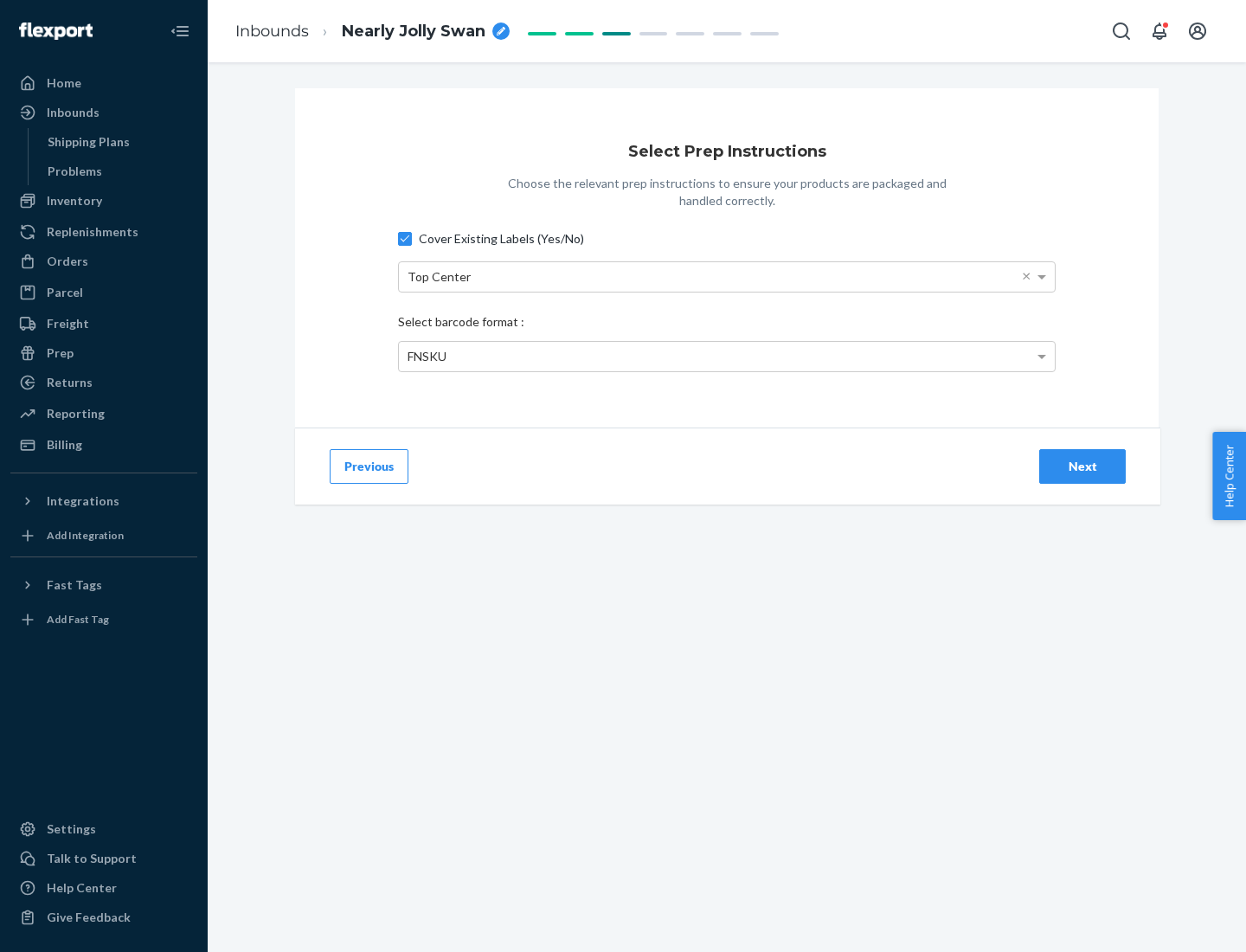
click at [1082, 465] on div "Next" at bounding box center [1082, 466] width 57 height 18
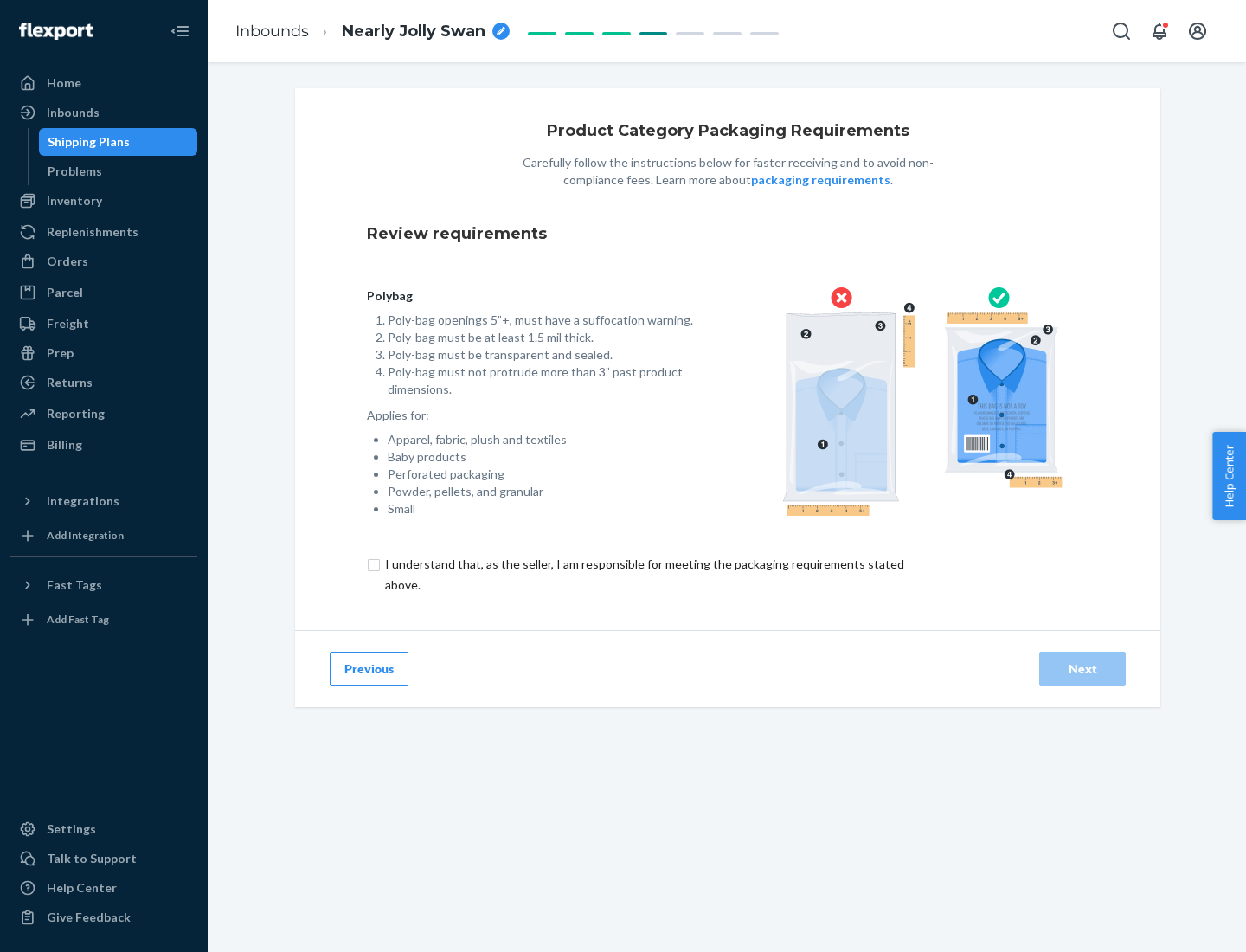
click at [643, 574] on input "checkbox" at bounding box center [655, 575] width 575 height 42
checkbox input "true"
click at [1082, 668] on div "Next" at bounding box center [1082, 669] width 57 height 18
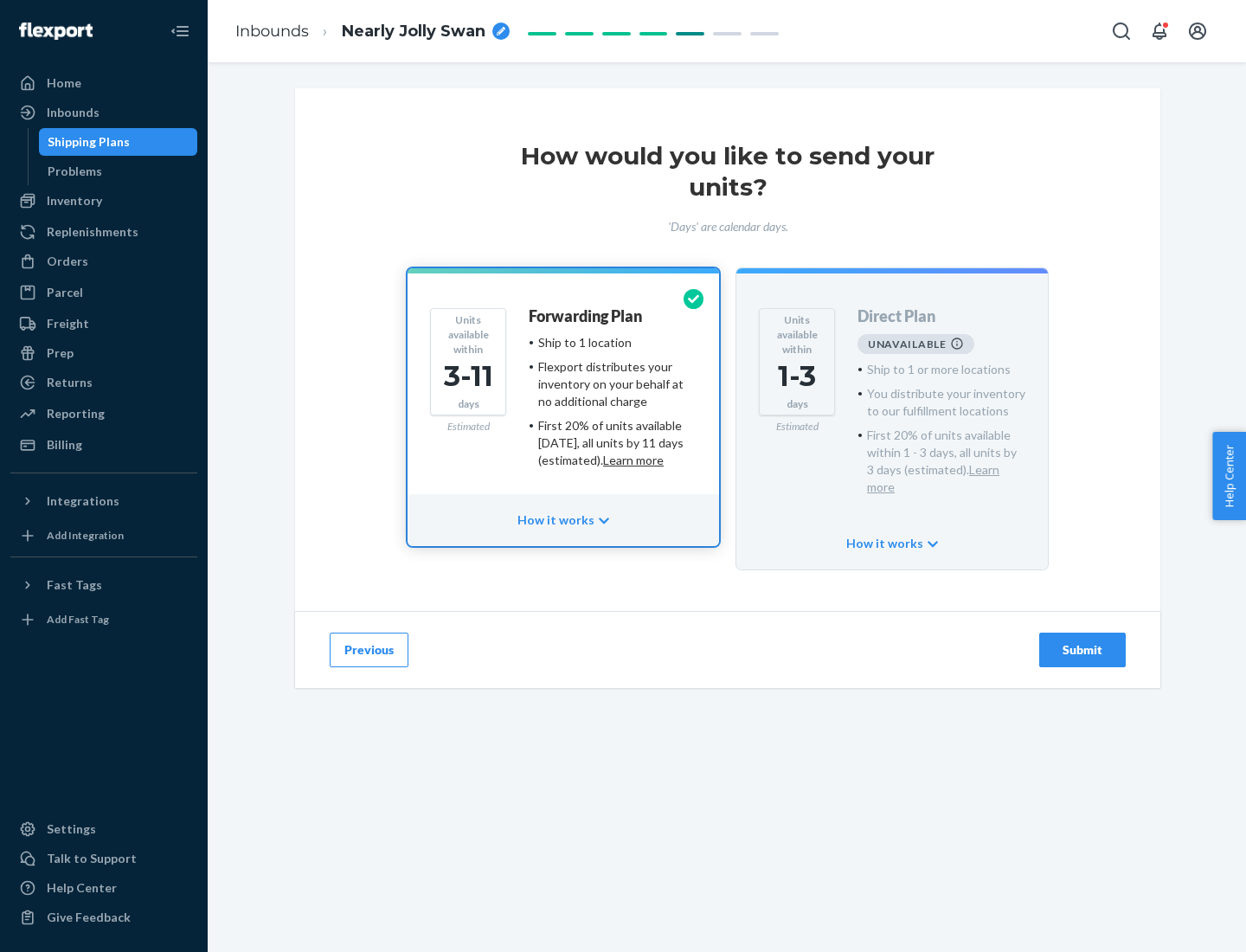
click at [586, 315] on h4 "Forwarding Plan" at bounding box center [586, 316] width 114 height 18
click at [1082, 641] on div "Submit" at bounding box center [1082, 649] width 57 height 18
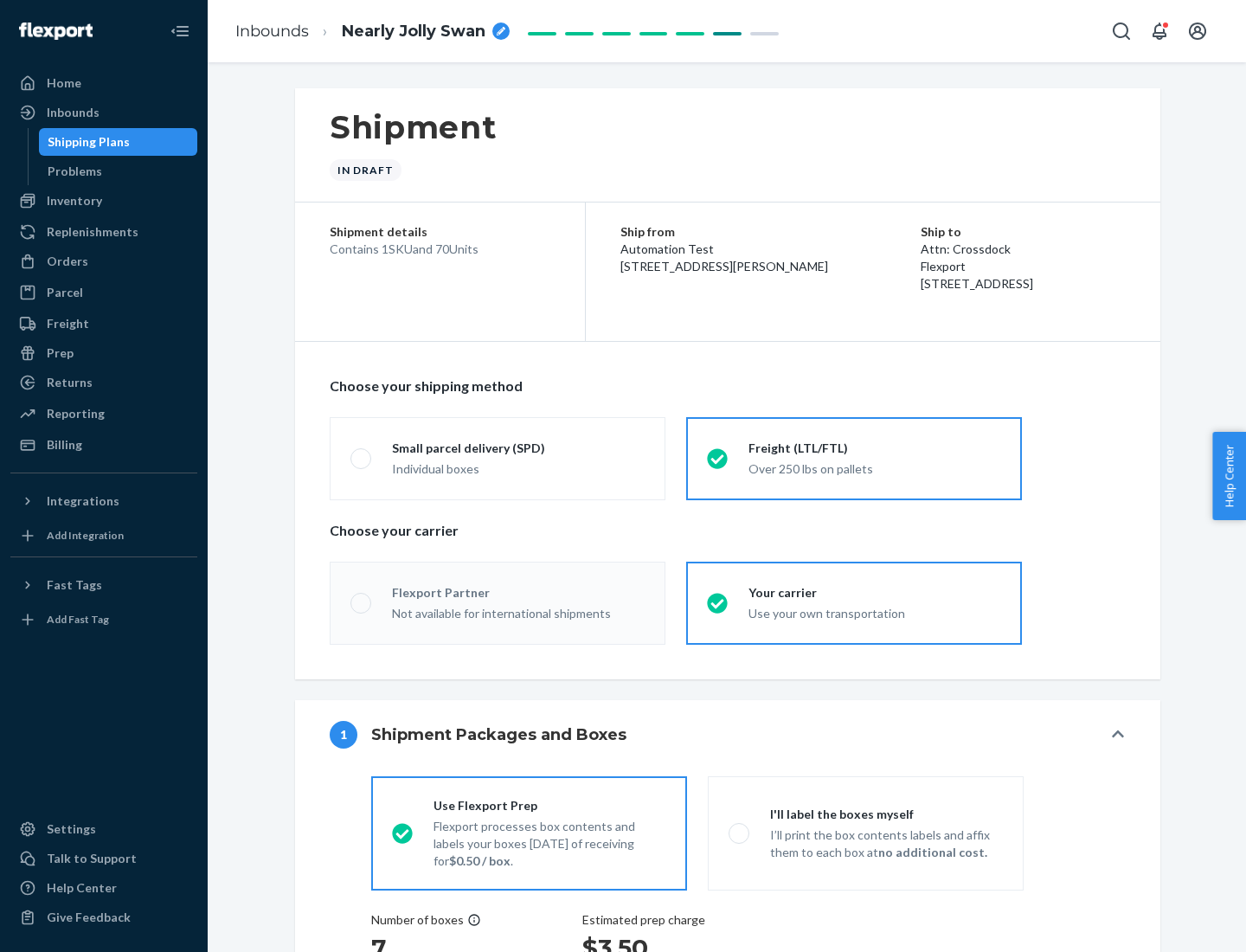
radio input "true"
radio input "false"
radio input "true"
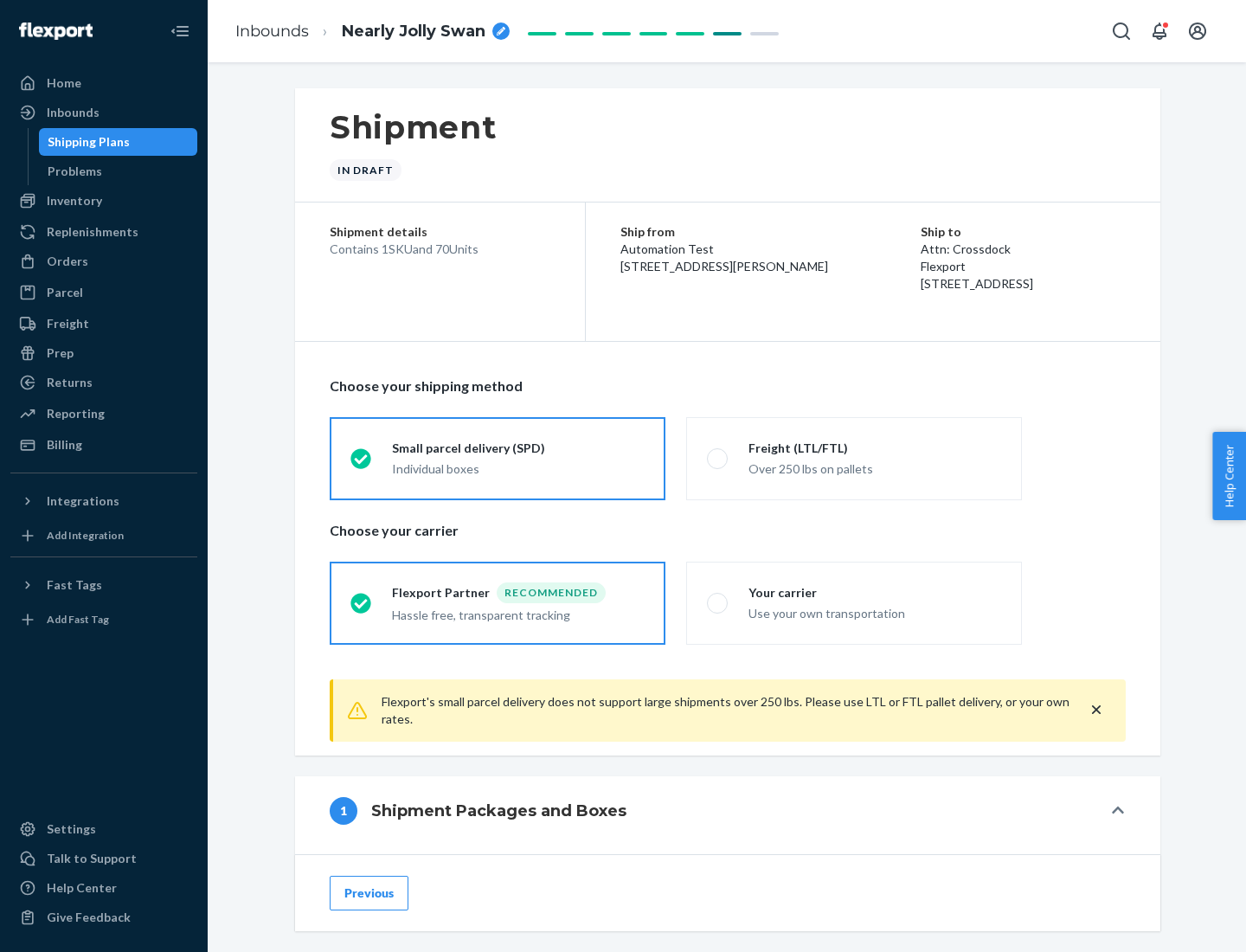
click at [518, 466] on div "Individual boxes" at bounding box center [518, 469] width 253 height 18
click at [362, 464] on input "Small parcel delivery (SPD) Individual boxes" at bounding box center [356, 458] width 11 height 11
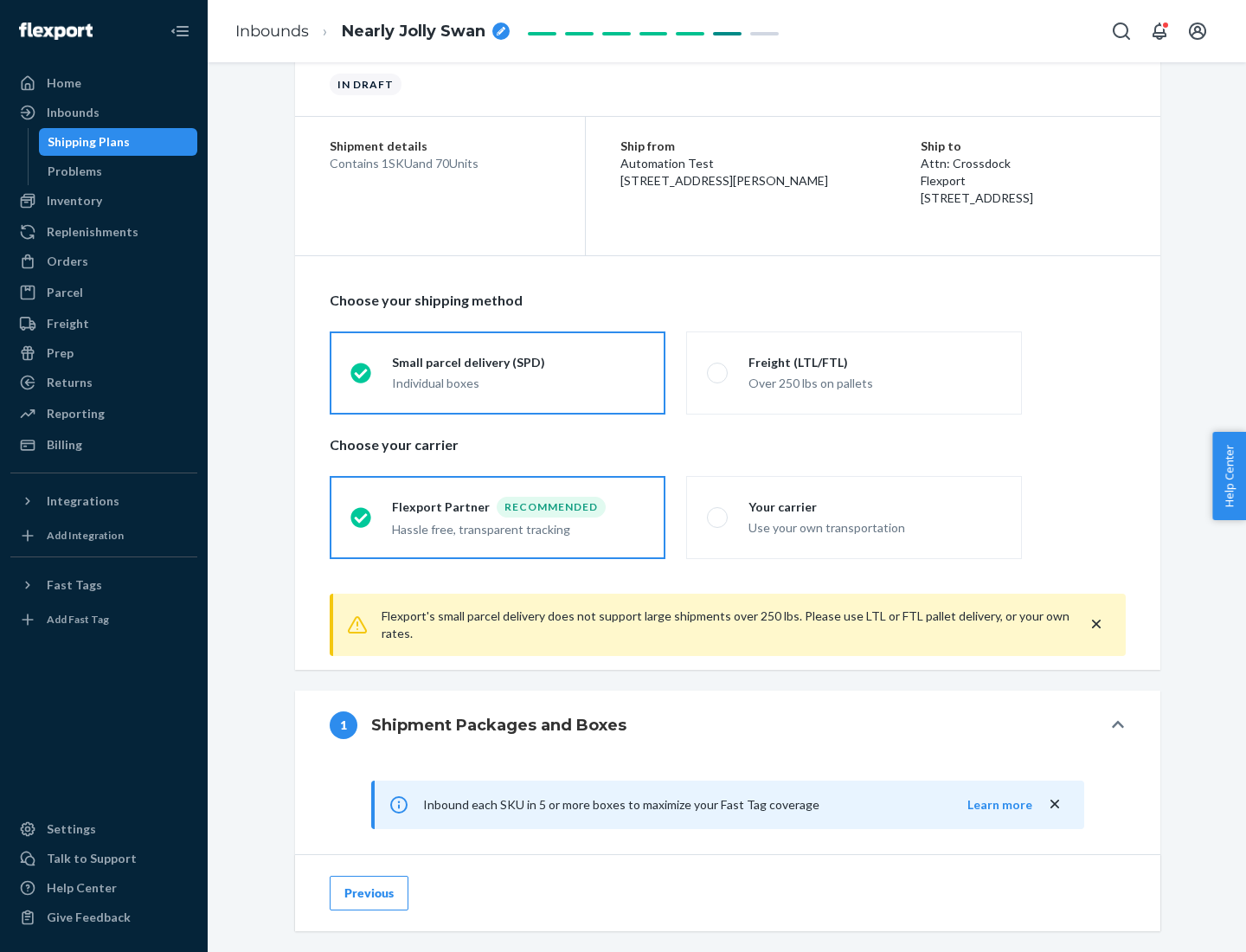
click at [875, 506] on div "Your carrier" at bounding box center [874, 507] width 253 height 18
click at [718, 512] on input "Your carrier Use your own transportation" at bounding box center [712, 517] width 11 height 11
radio input "true"
radio input "false"
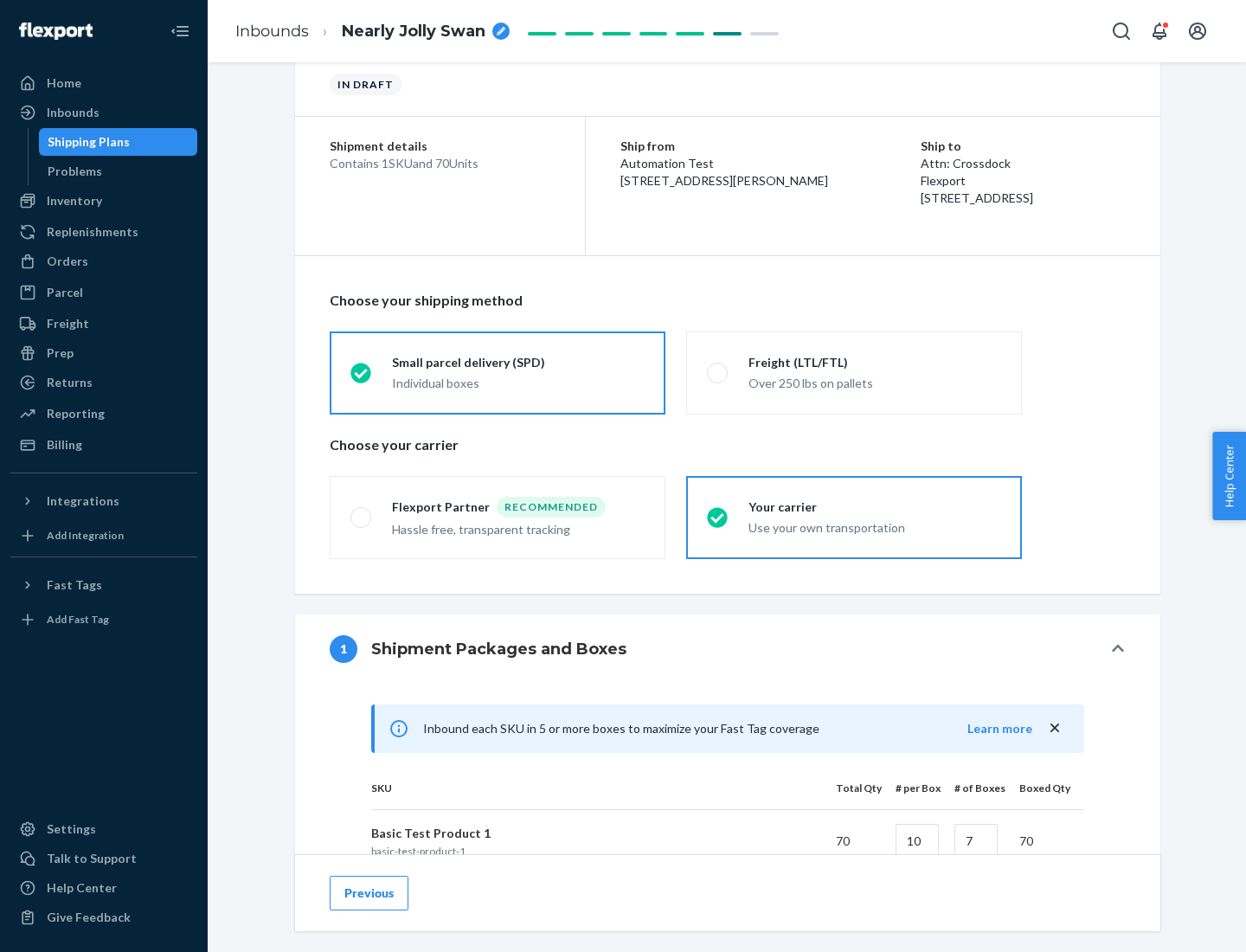
scroll to position [420, 0]
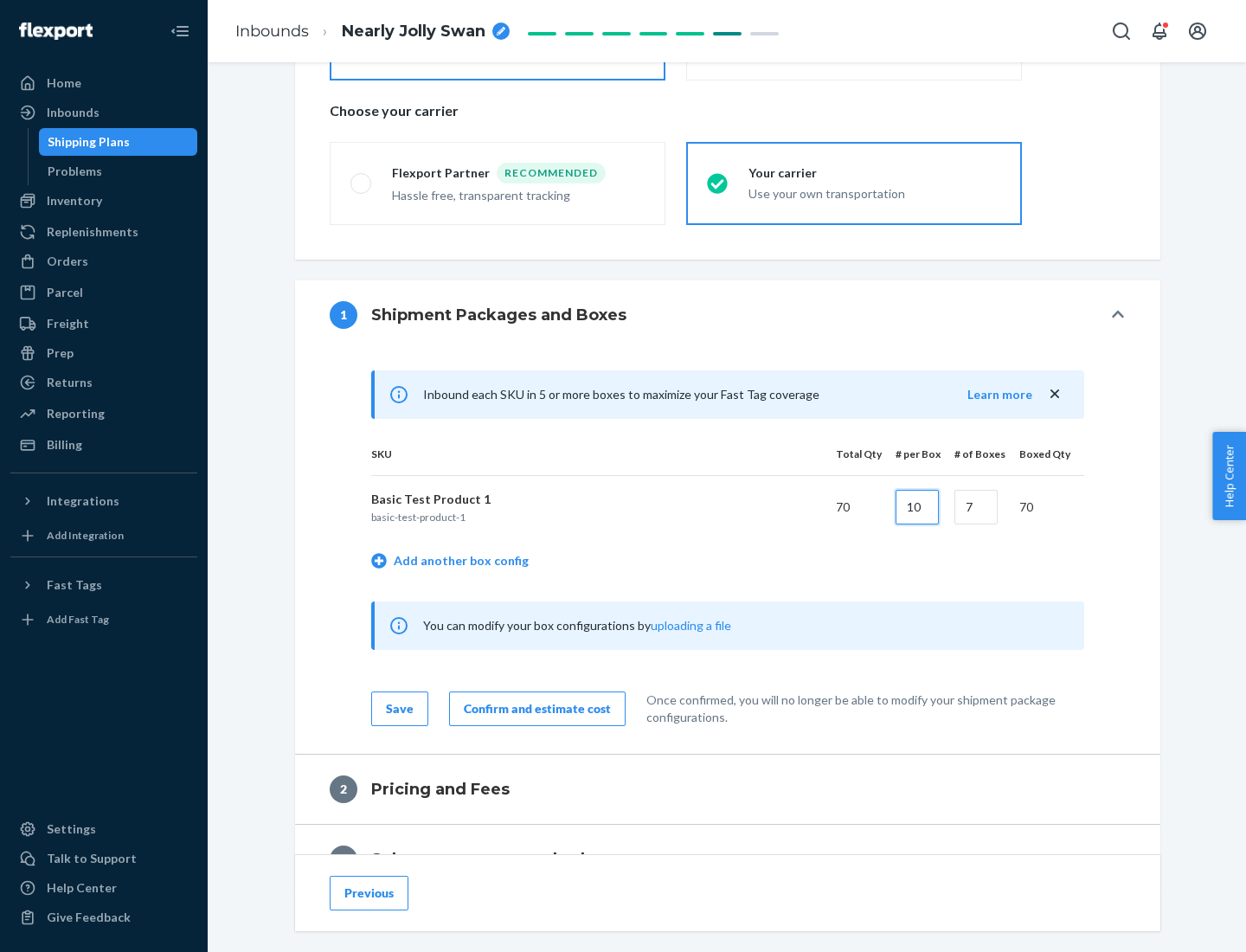
type input "10"
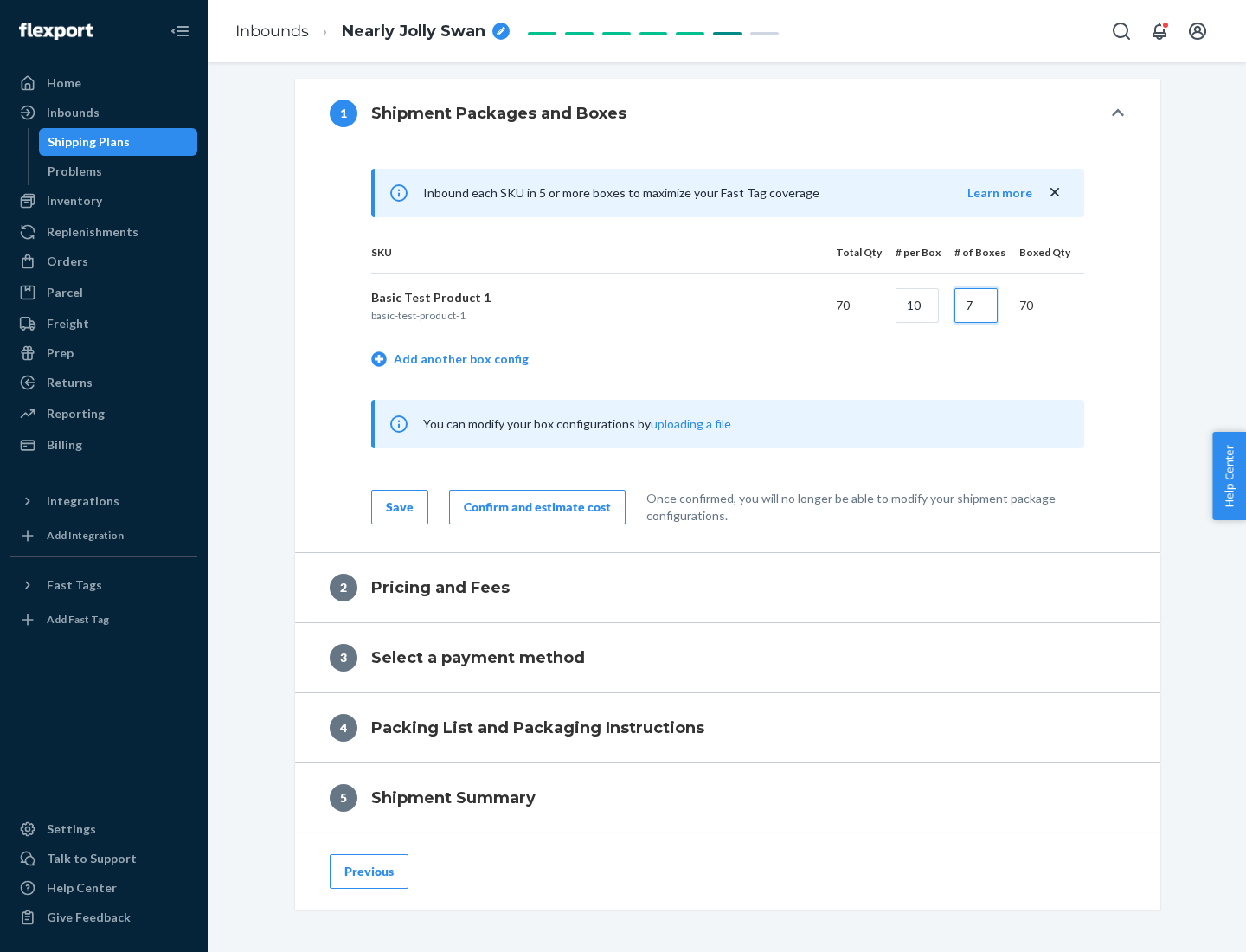
type input "7"
click at [534, 506] on div "Confirm and estimate cost" at bounding box center [537, 507] width 147 height 18
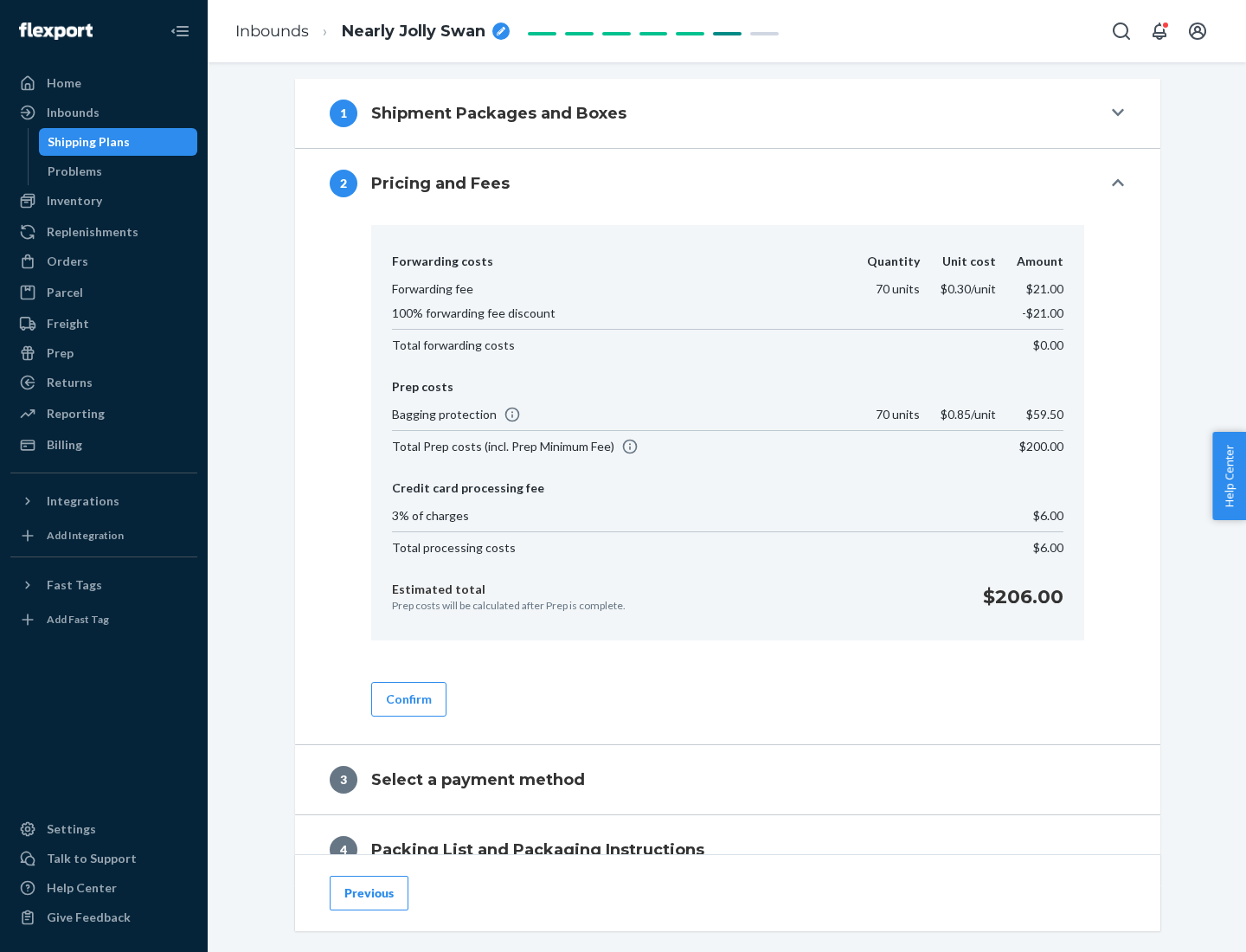
scroll to position [703, 0]
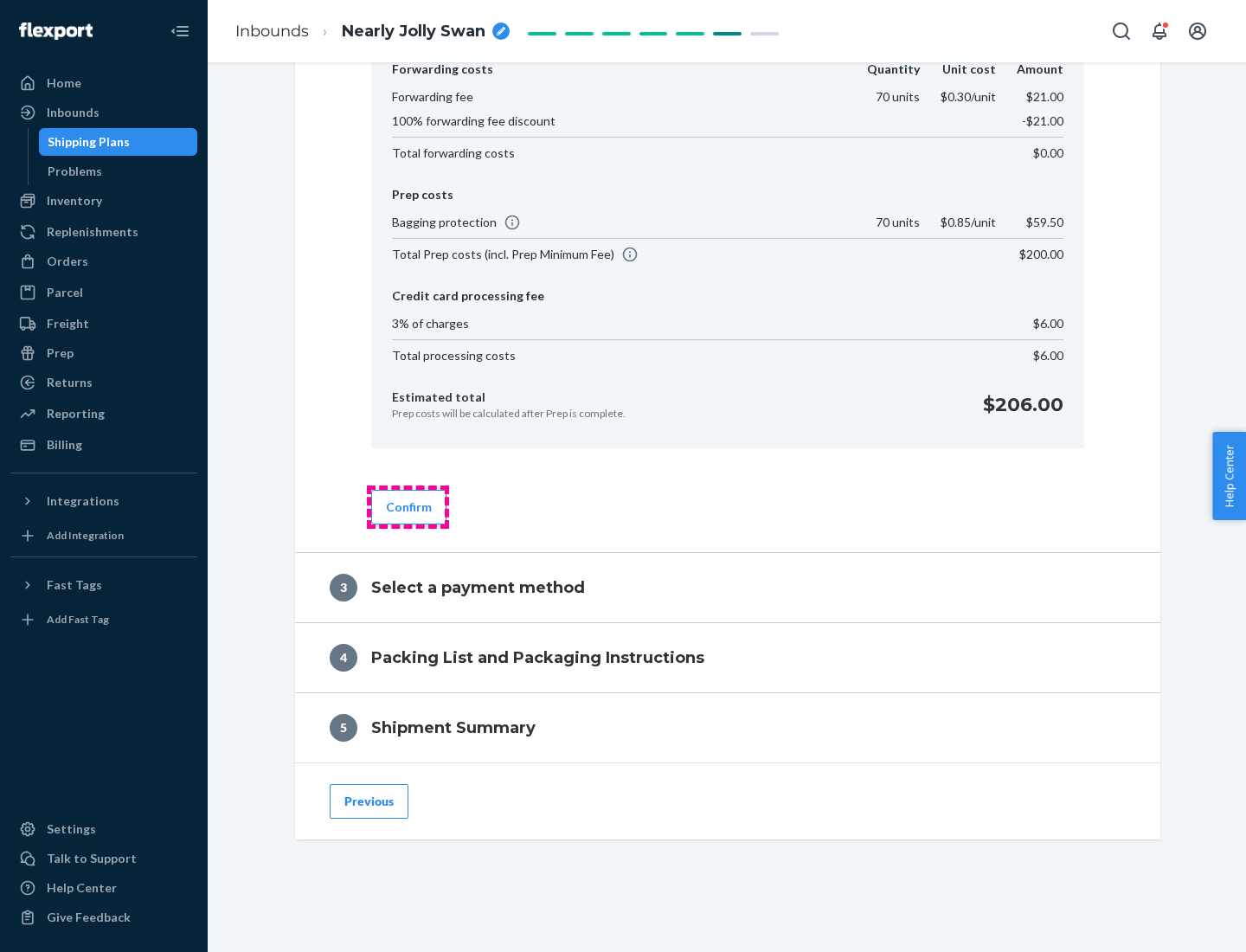
click at [408, 506] on button "Confirm" at bounding box center [408, 506] width 75 height 34
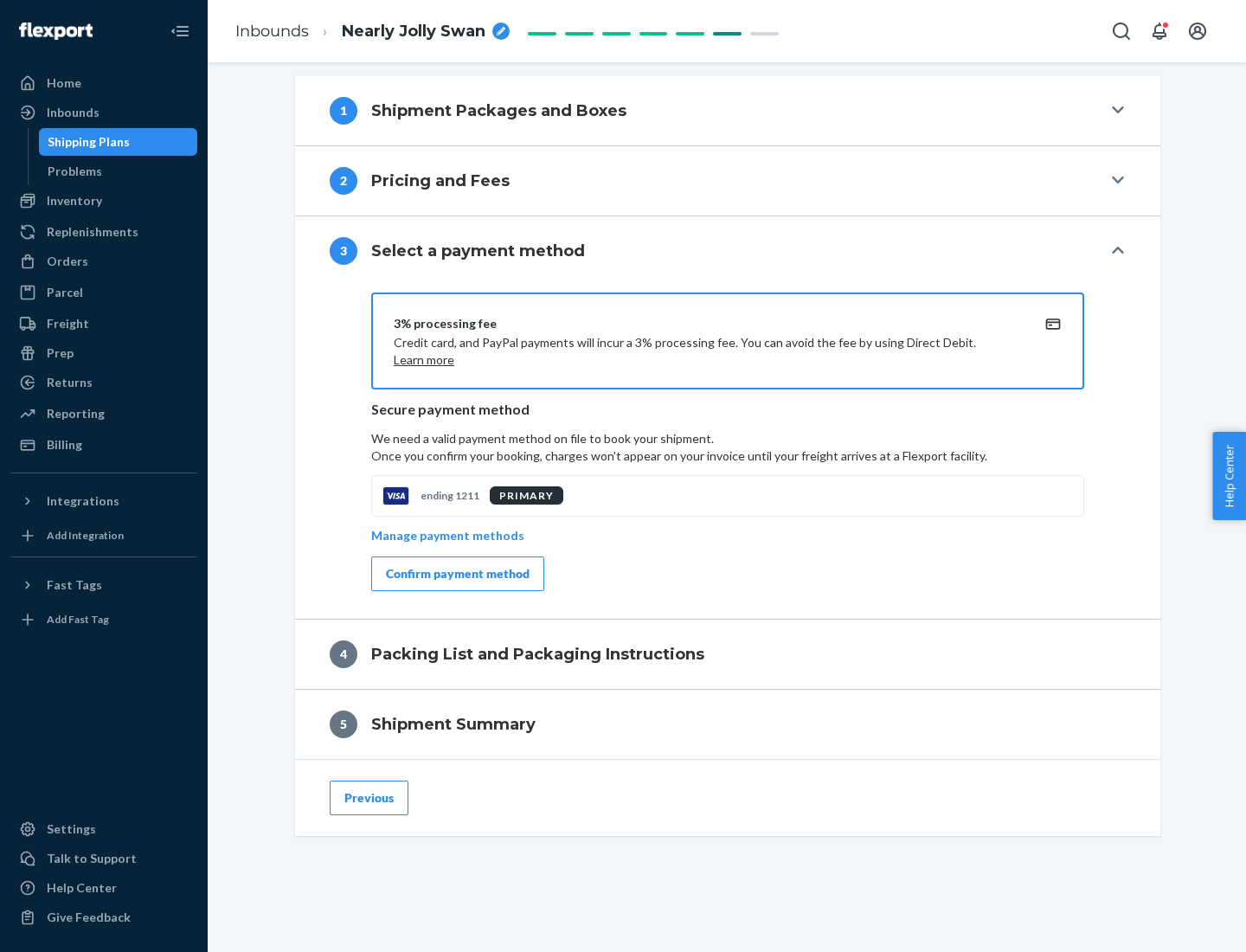
scroll to position [624, 0]
click at [456, 574] on div "Confirm payment method" at bounding box center [457, 574] width 143 height 18
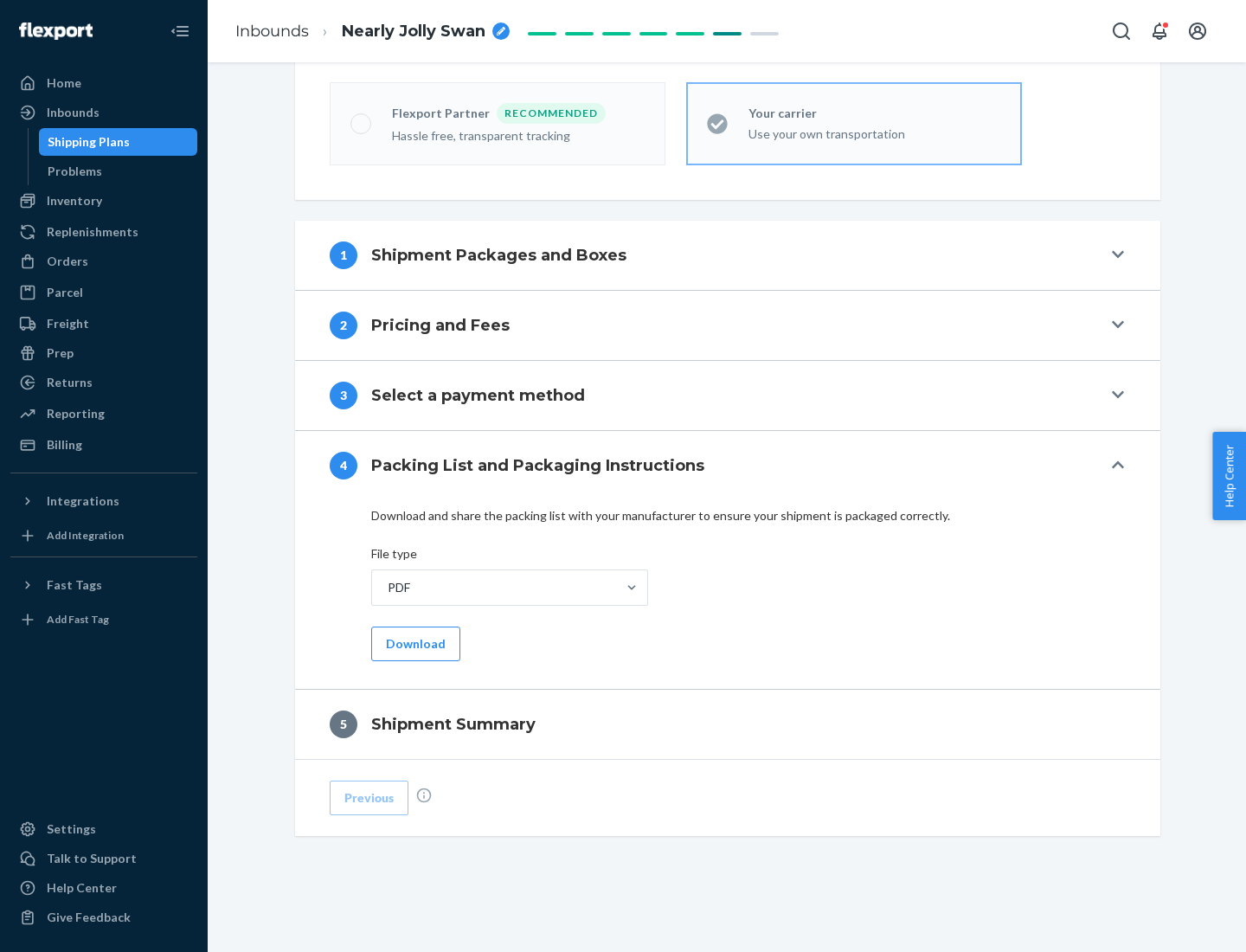
scroll to position [479, 0]
click at [413, 643] on button "Download" at bounding box center [415, 643] width 89 height 34
